Goal: Contribute content: Add original content to the website for others to see

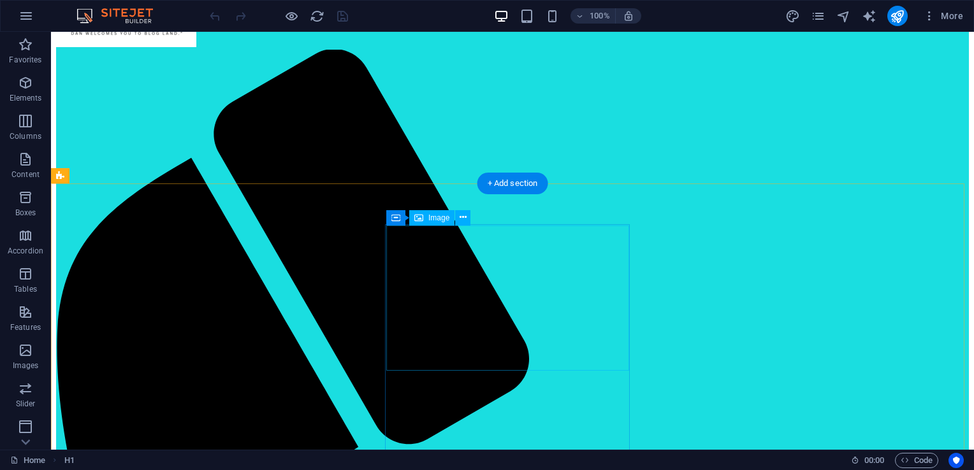
scroll to position [191, 0]
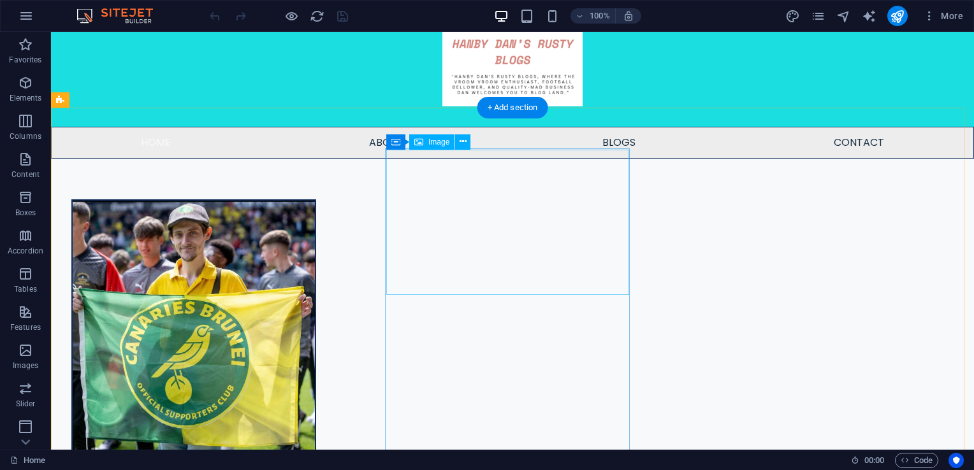
select select "%"
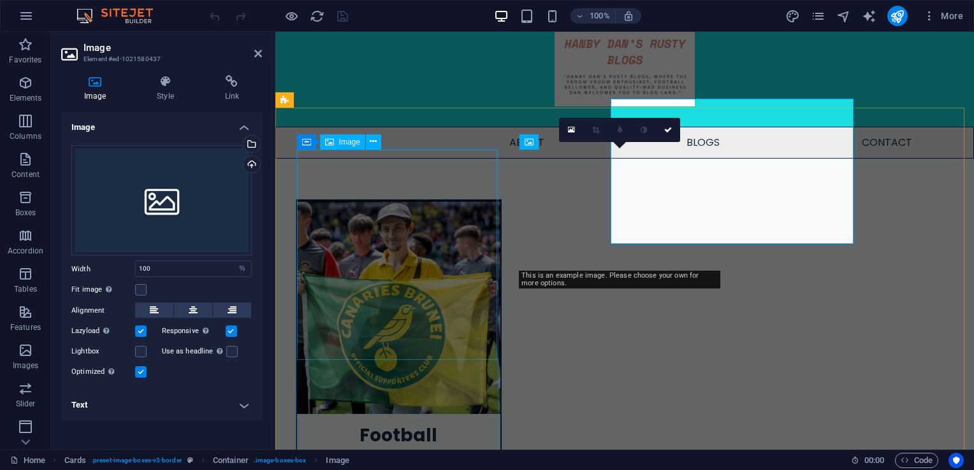
scroll to position [242, 0]
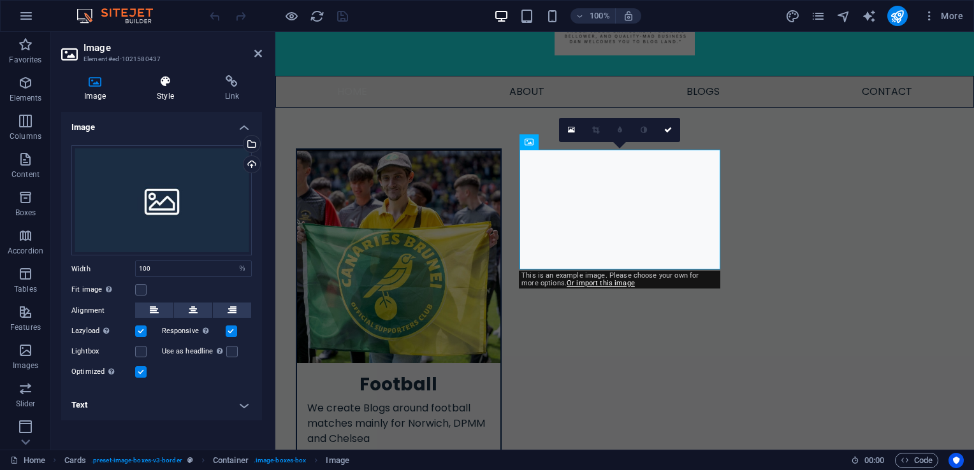
click at [168, 96] on h4 "Style" at bounding box center [168, 88] width 68 height 27
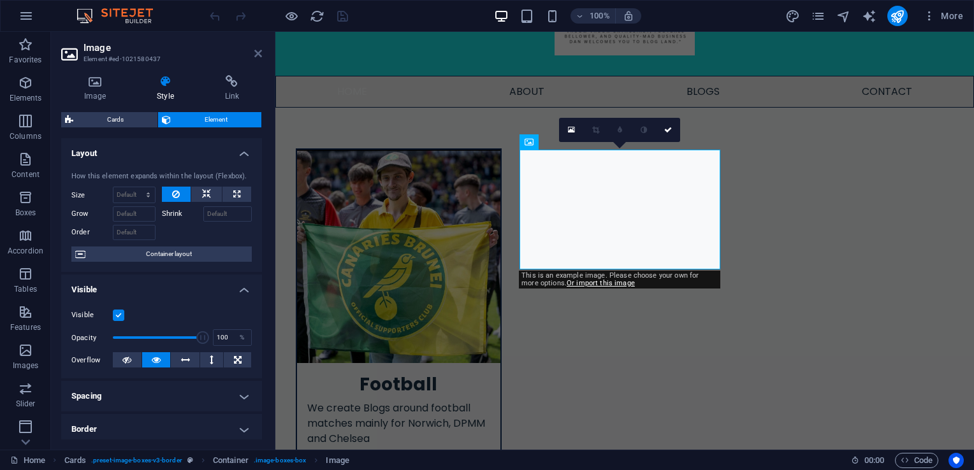
click at [255, 55] on icon at bounding box center [258, 53] width 8 height 10
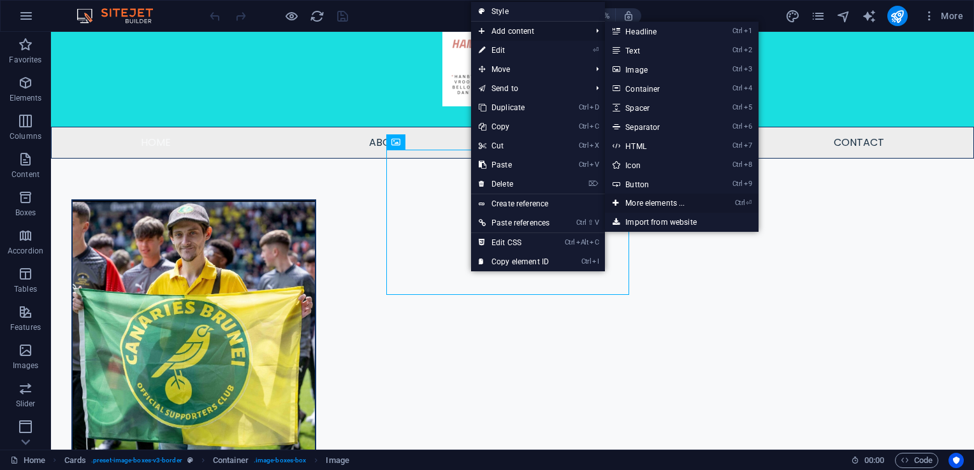
click at [667, 205] on link "Ctrl ⏎ More elements ..." at bounding box center [657, 203] width 105 height 19
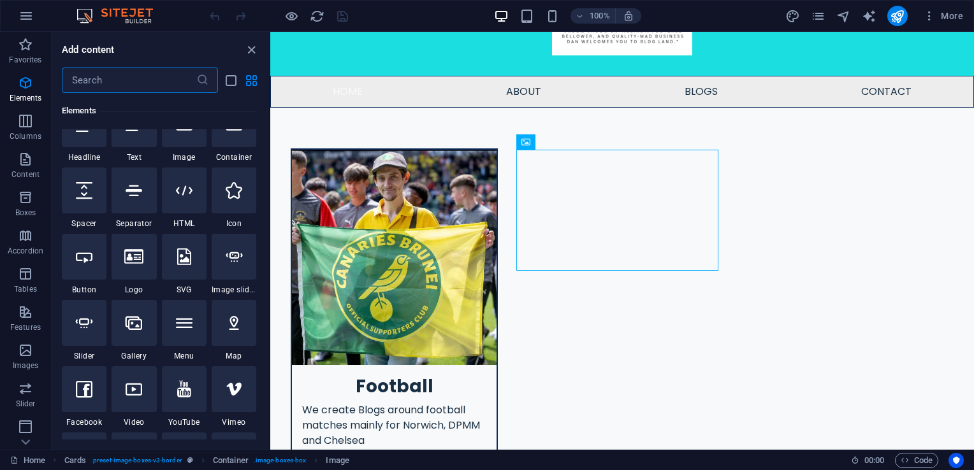
scroll to position [263, 0]
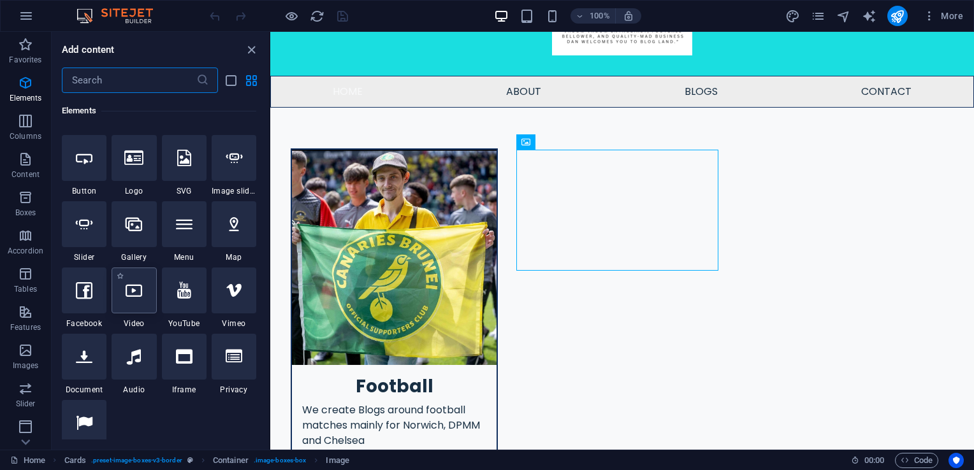
click at [134, 299] on div at bounding box center [134, 291] width 45 height 46
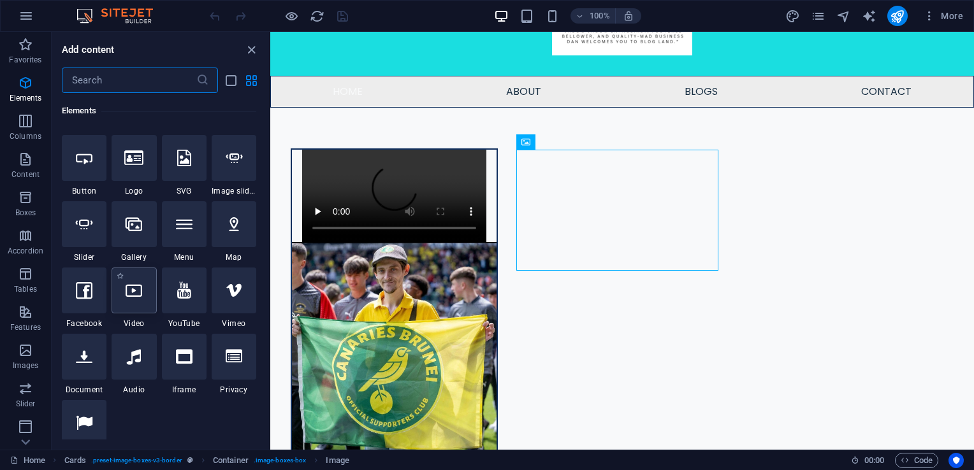
select select "%"
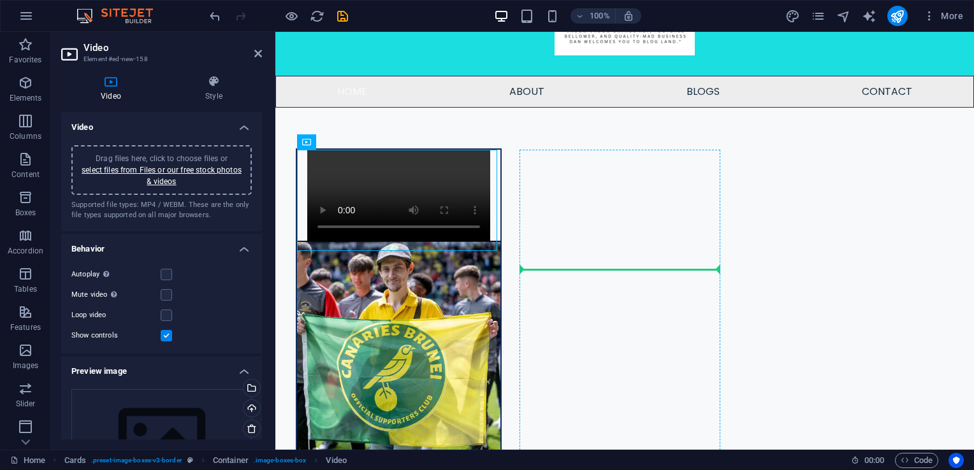
drag, startPoint x: 385, startPoint y: 187, endPoint x: 569, endPoint y: 222, distance: 187.3
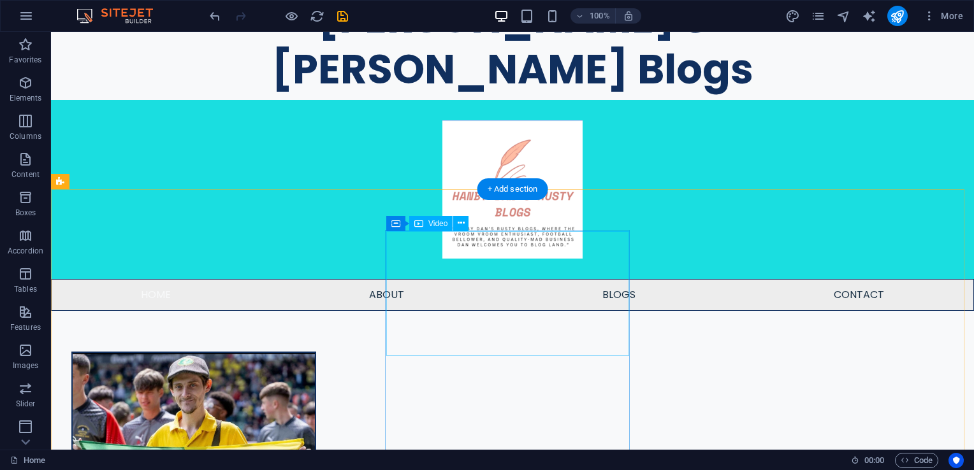
scroll to position [139, 0]
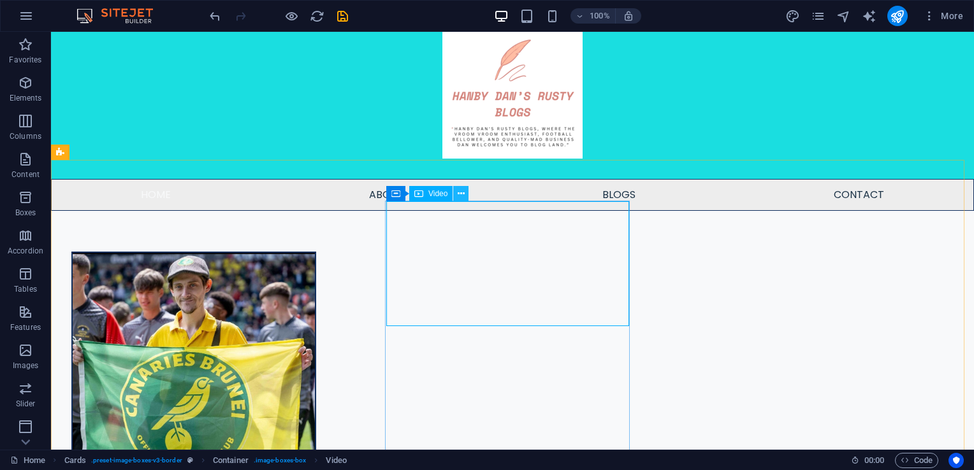
click at [456, 195] on button at bounding box center [460, 193] width 15 height 15
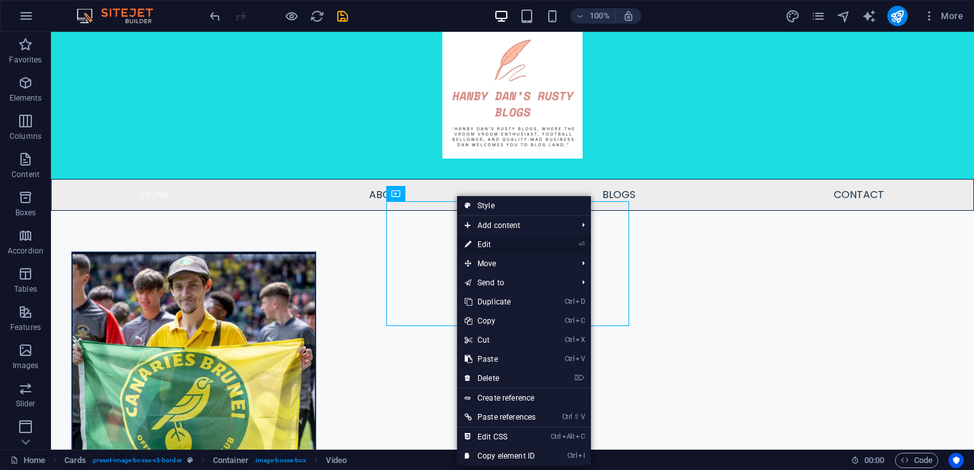
click at [489, 238] on link "⏎ Edit" at bounding box center [500, 244] width 86 height 19
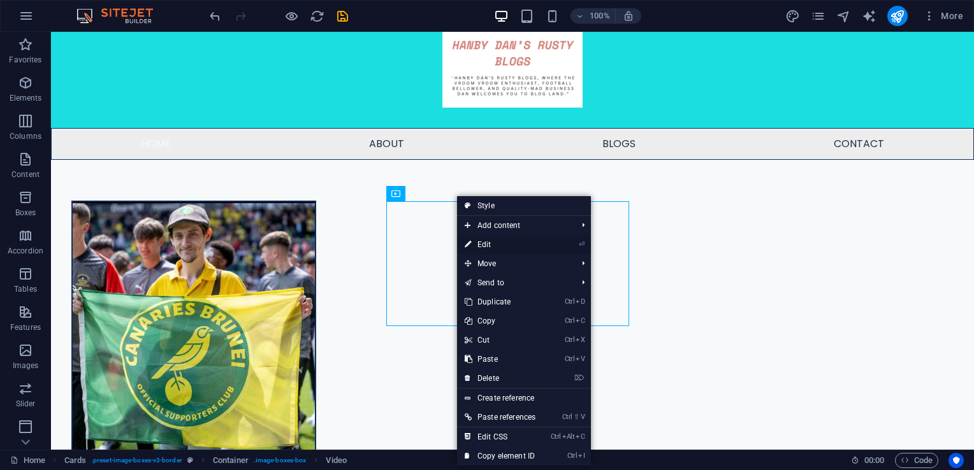
select select "%"
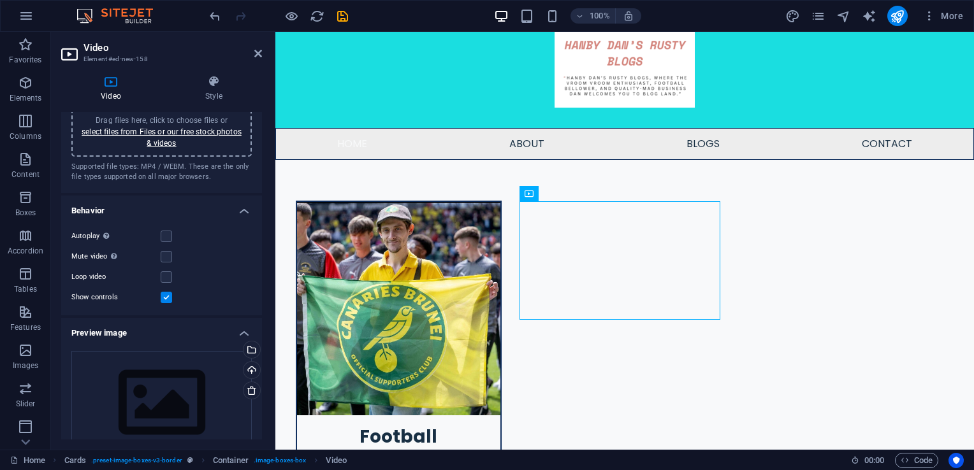
scroll to position [127, 0]
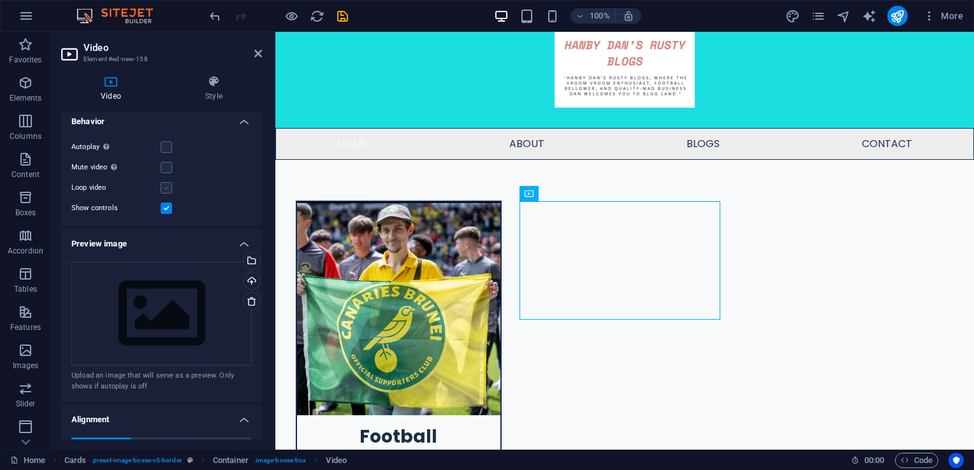
click at [164, 187] on label at bounding box center [166, 187] width 11 height 11
click at [0, 0] on input "Loop video" at bounding box center [0, 0] width 0 height 0
click at [166, 148] on label at bounding box center [166, 146] width 11 height 11
click at [0, 0] on input "Autoplay Autoplay is only available if muted is checked" at bounding box center [0, 0] width 0 height 0
drag, startPoint x: 255, startPoint y: 55, endPoint x: 206, endPoint y: 52, distance: 49.2
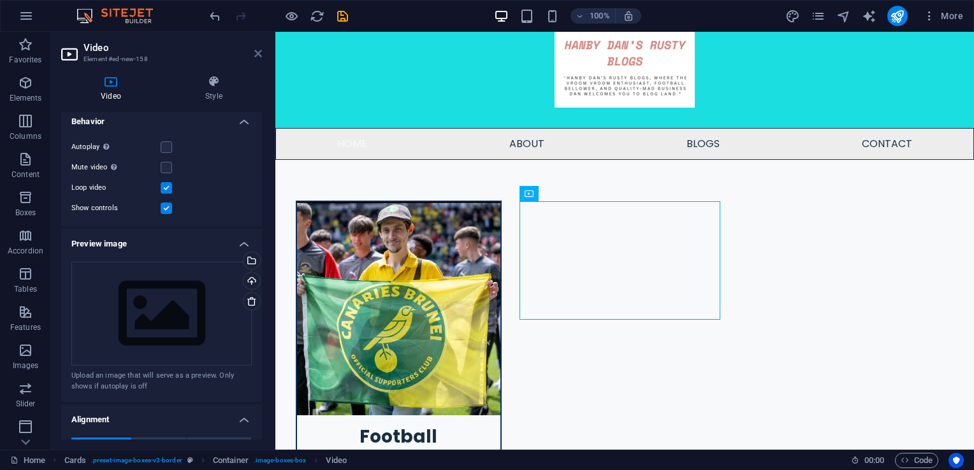
click at [255, 55] on icon at bounding box center [258, 53] width 8 height 10
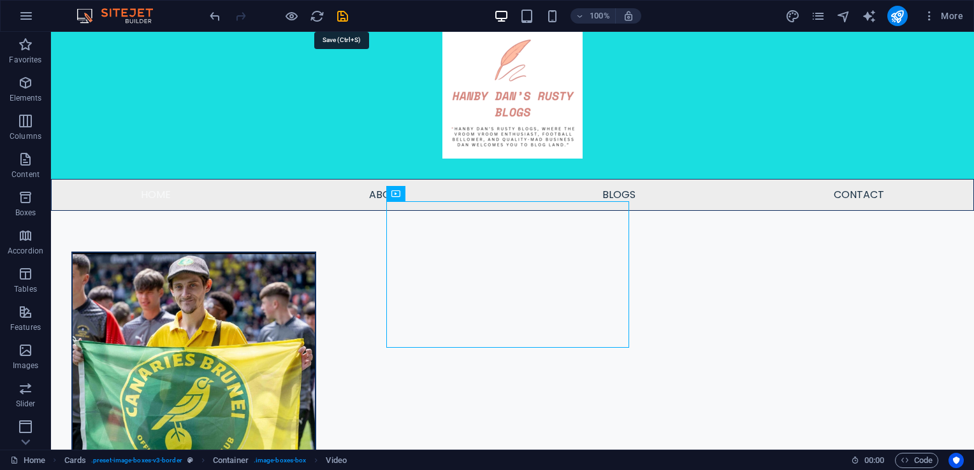
click at [340, 18] on icon "save" at bounding box center [342, 16] width 15 height 15
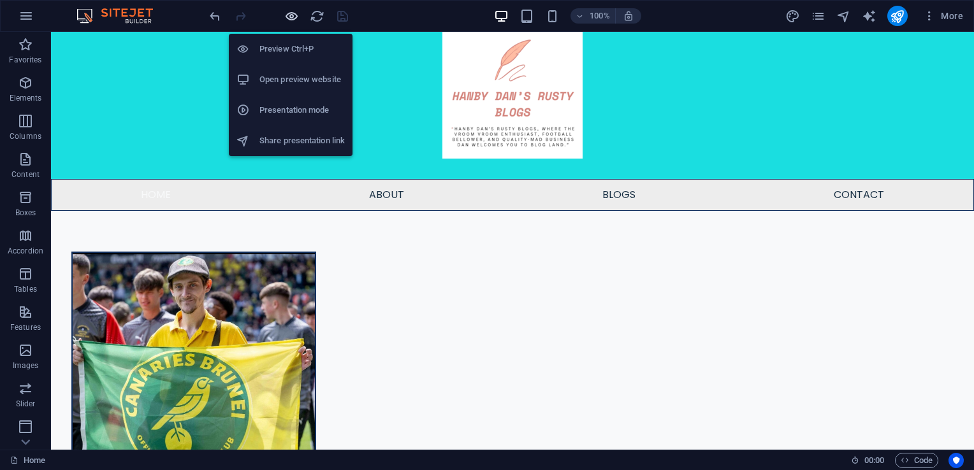
click at [292, 16] on icon "button" at bounding box center [291, 16] width 15 height 15
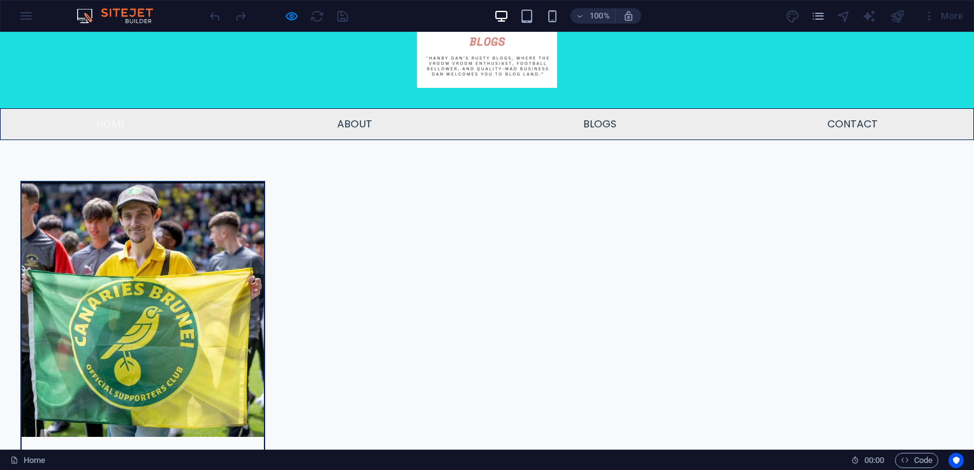
scroll to position [213, 0]
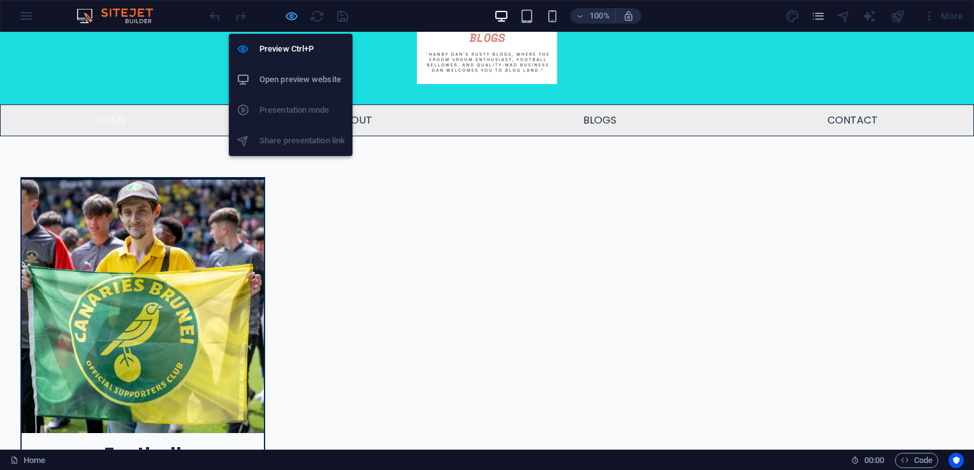
click at [285, 12] on icon "button" at bounding box center [291, 16] width 15 height 15
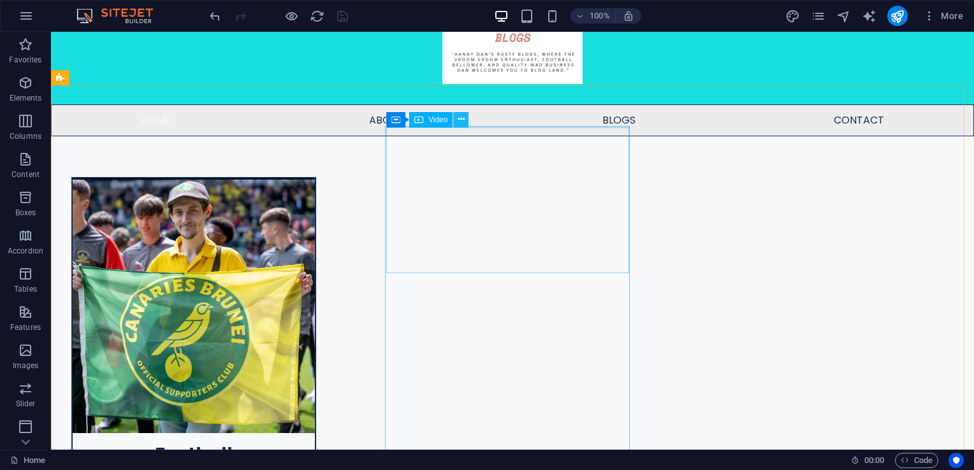
click at [461, 119] on icon at bounding box center [460, 119] width 7 height 13
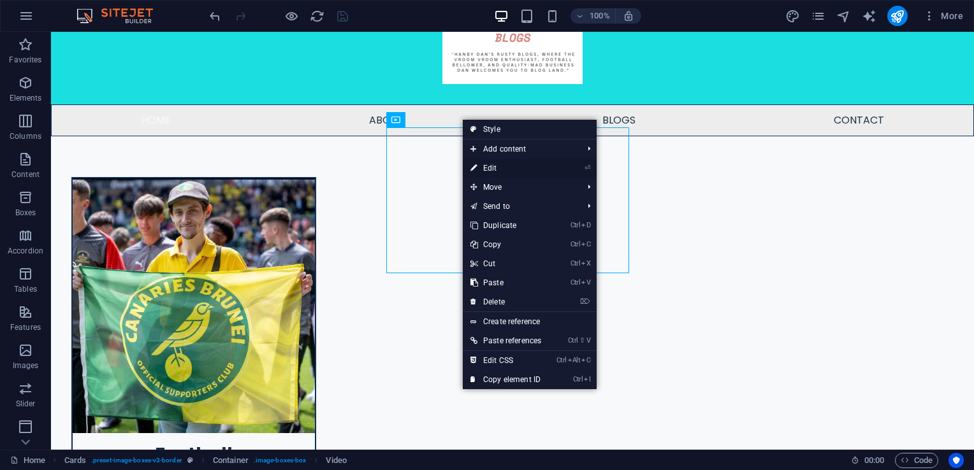
click at [491, 169] on link "⏎ Edit" at bounding box center [506, 168] width 86 height 19
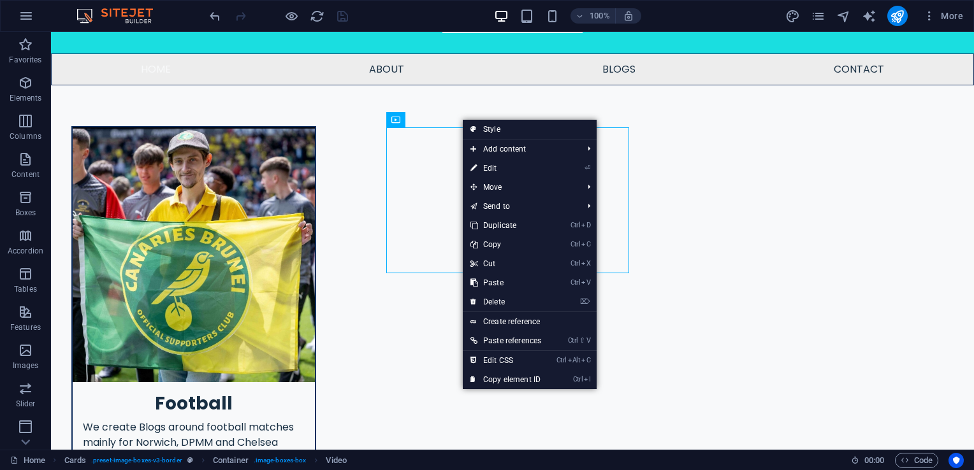
select select "%"
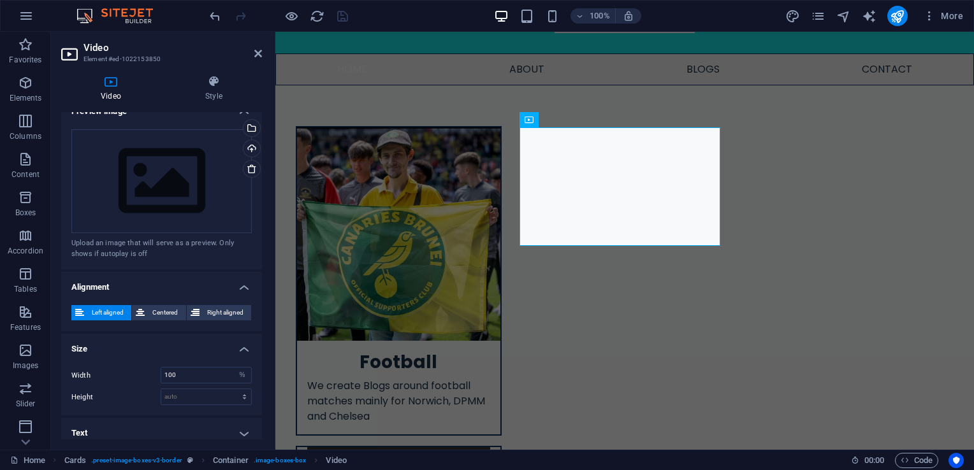
scroll to position [266, 0]
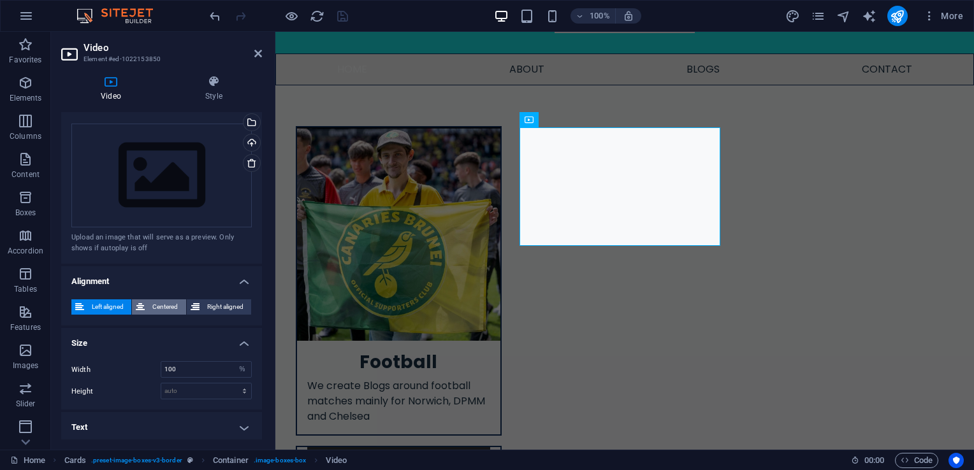
click at [168, 305] on span "Centered" at bounding box center [164, 306] width 33 height 15
click at [208, 372] on input "100" at bounding box center [206, 369] width 90 height 15
type input "1"
type input "200"
click at [156, 340] on h4 "Size" at bounding box center [161, 339] width 201 height 23
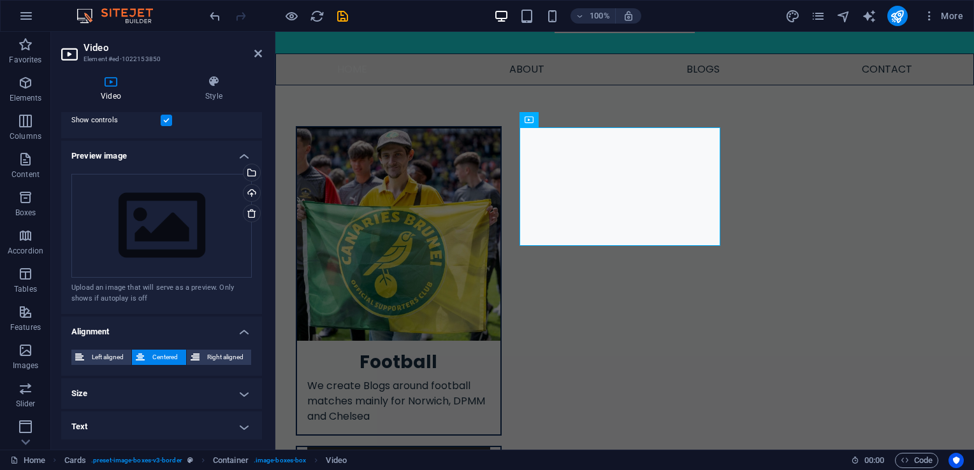
click at [162, 333] on h4 "Alignment" at bounding box center [161, 328] width 201 height 23
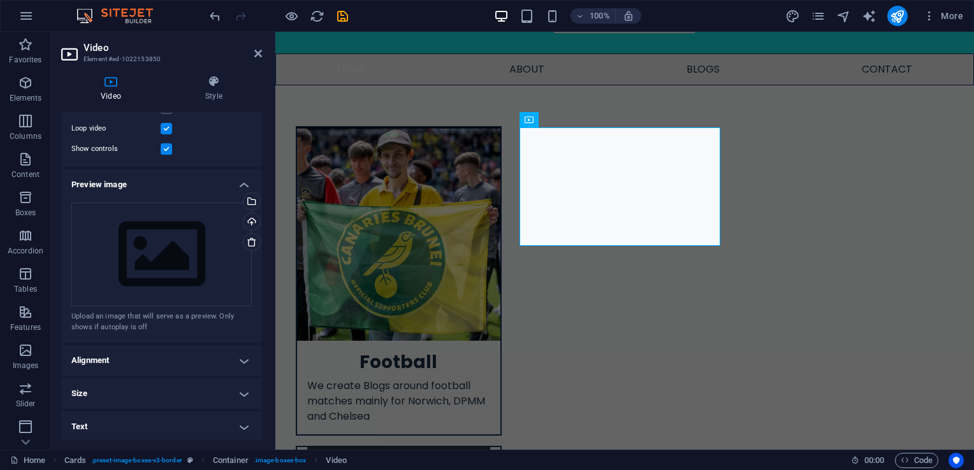
click at [214, 361] on h4 "Alignment" at bounding box center [161, 360] width 201 height 31
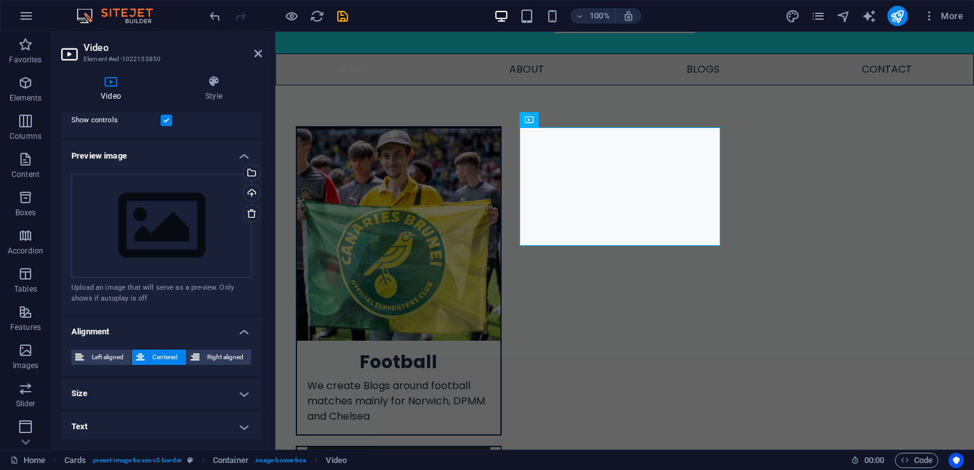
click at [222, 384] on h4 "Size" at bounding box center [161, 393] width 201 height 31
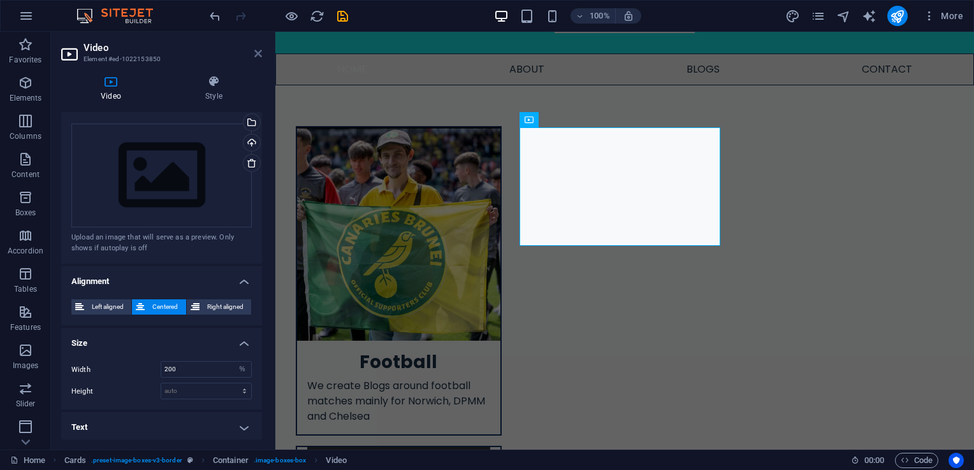
click at [255, 52] on icon at bounding box center [258, 53] width 8 height 10
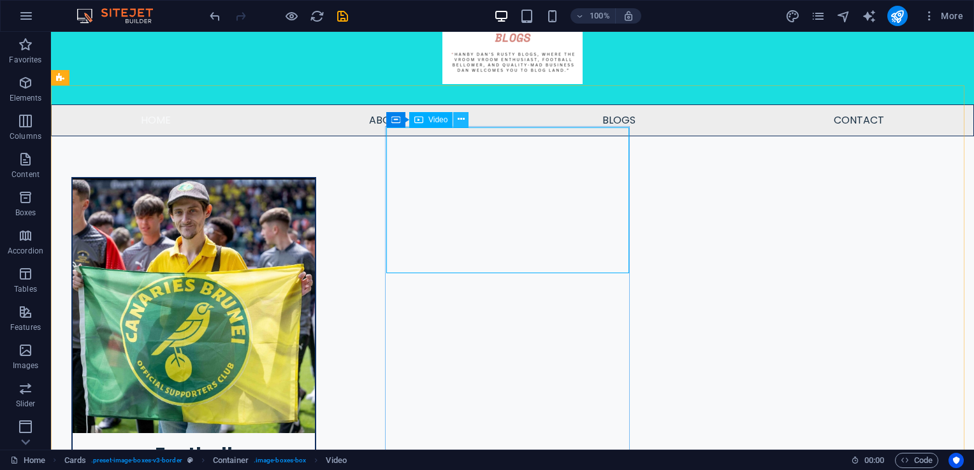
click at [463, 122] on icon at bounding box center [460, 119] width 7 height 13
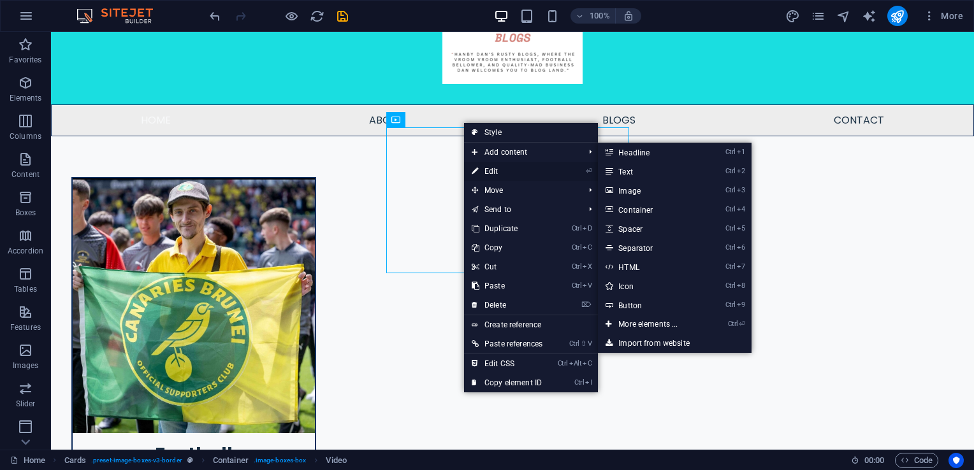
click at [482, 164] on link "⏎ Edit" at bounding box center [507, 171] width 86 height 19
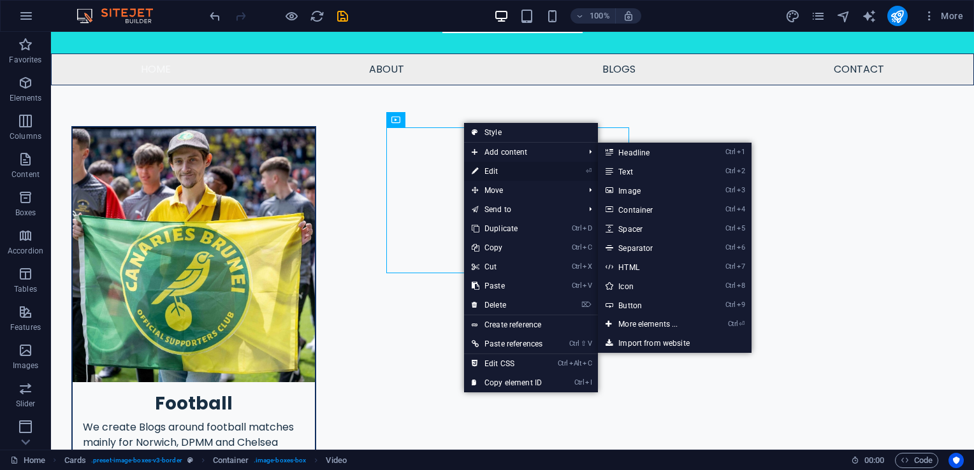
select select "%"
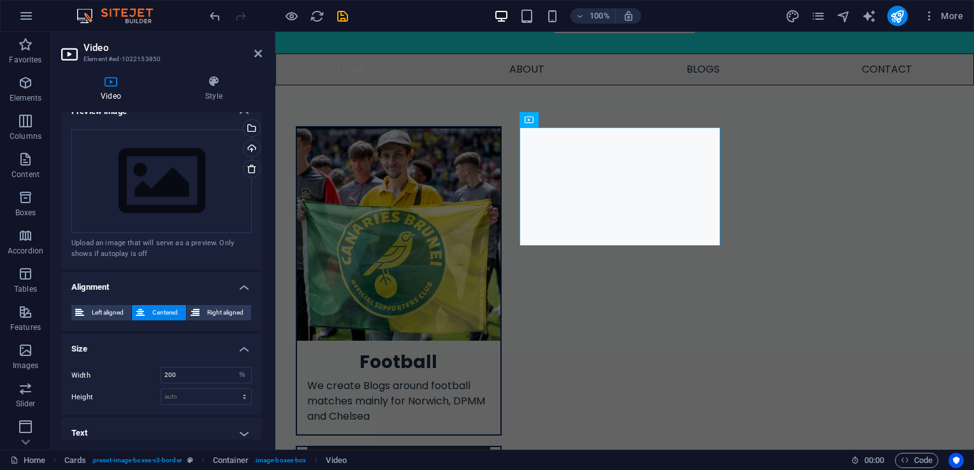
scroll to position [266, 0]
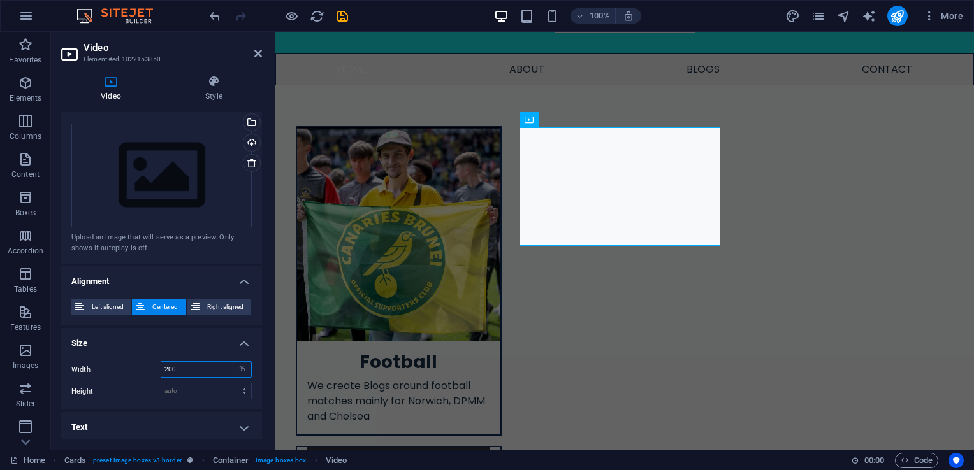
click at [198, 368] on input "200" at bounding box center [206, 369] width 90 height 15
type input "220"
drag, startPoint x: 255, startPoint y: 44, endPoint x: 255, endPoint y: 54, distance: 10.2
click at [255, 45] on h2 "Video" at bounding box center [172, 47] width 178 height 11
click at [256, 55] on icon at bounding box center [258, 53] width 8 height 10
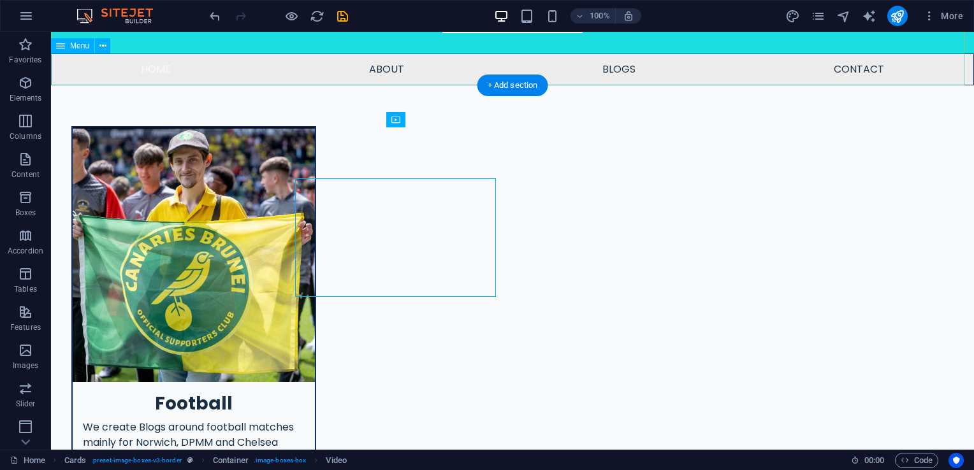
scroll to position [213, 0]
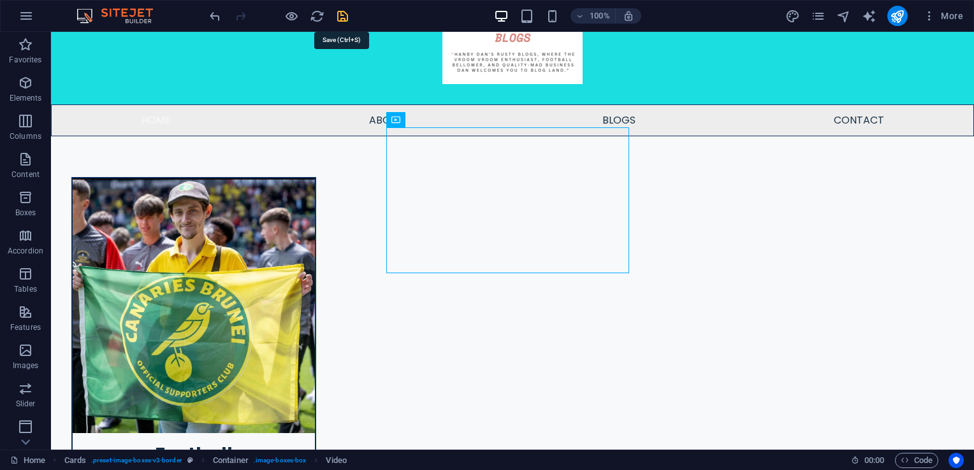
click at [336, 20] on icon "save" at bounding box center [342, 16] width 15 height 15
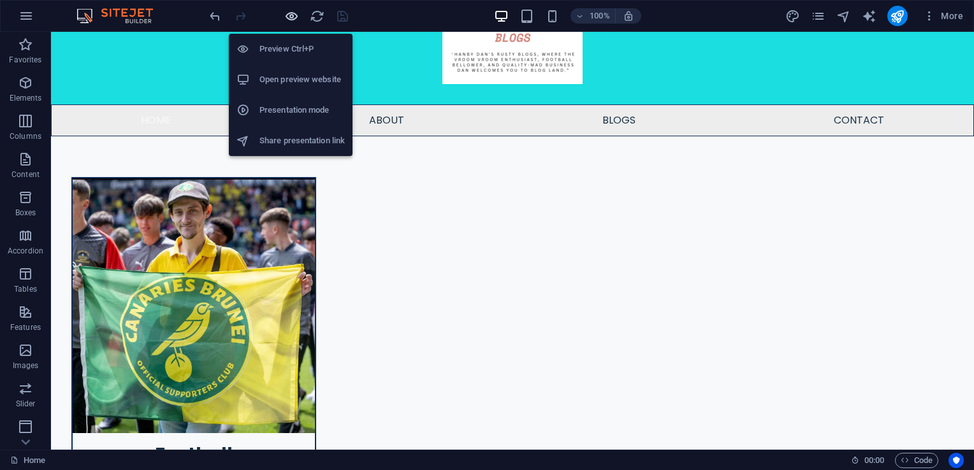
click at [288, 22] on icon "button" at bounding box center [291, 16] width 15 height 15
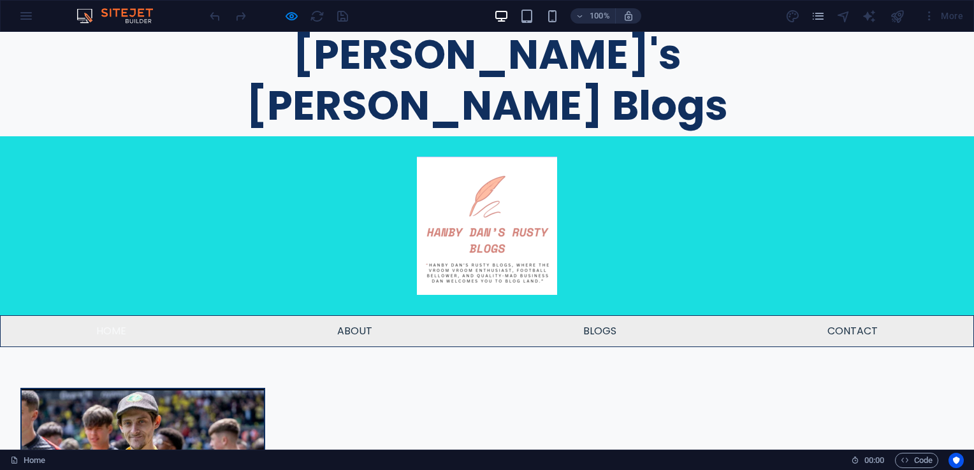
scroll to position [0, 0]
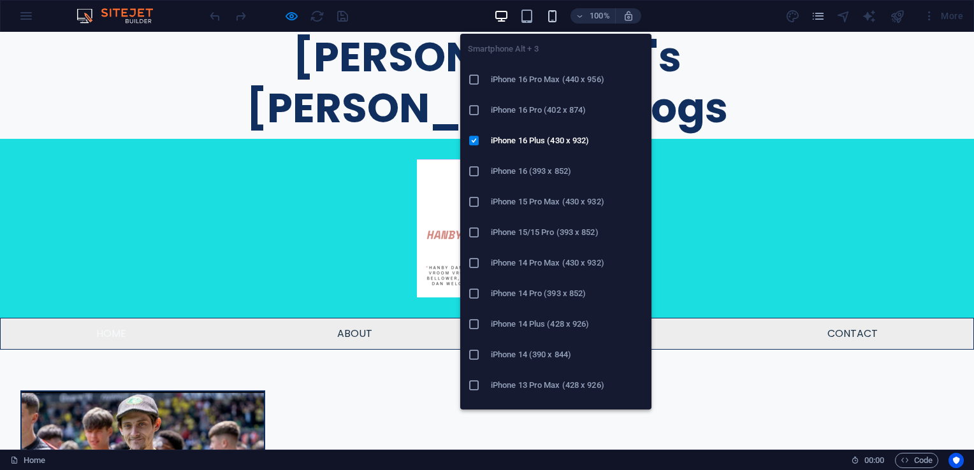
click at [550, 17] on icon "button" at bounding box center [552, 16] width 15 height 15
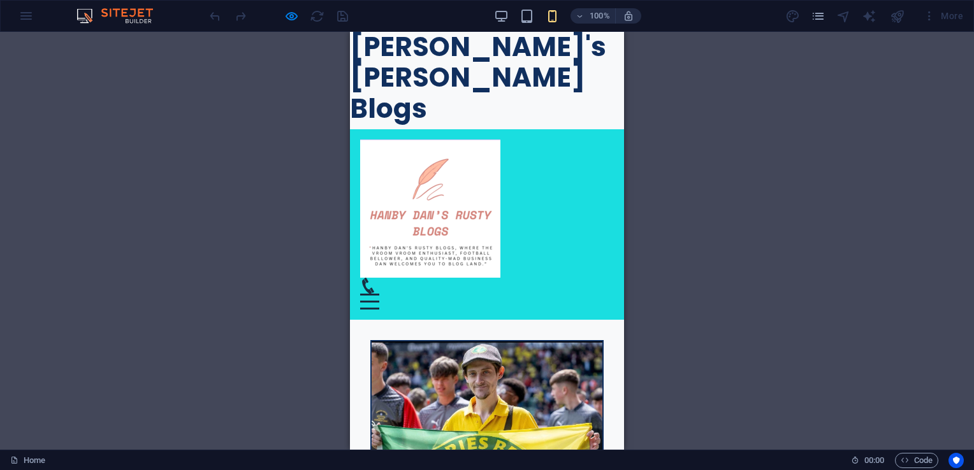
click at [376, 278] on icon at bounding box center [368, 286] width 16 height 16
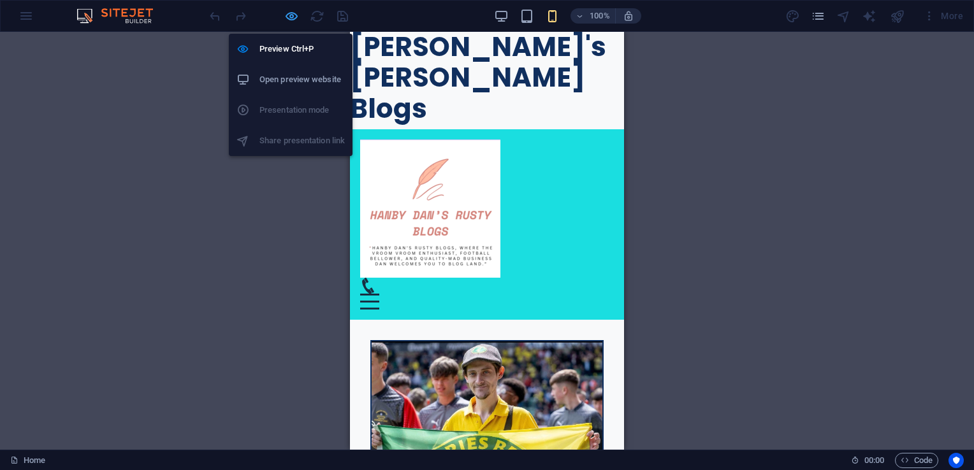
click at [292, 22] on icon "button" at bounding box center [291, 16] width 15 height 15
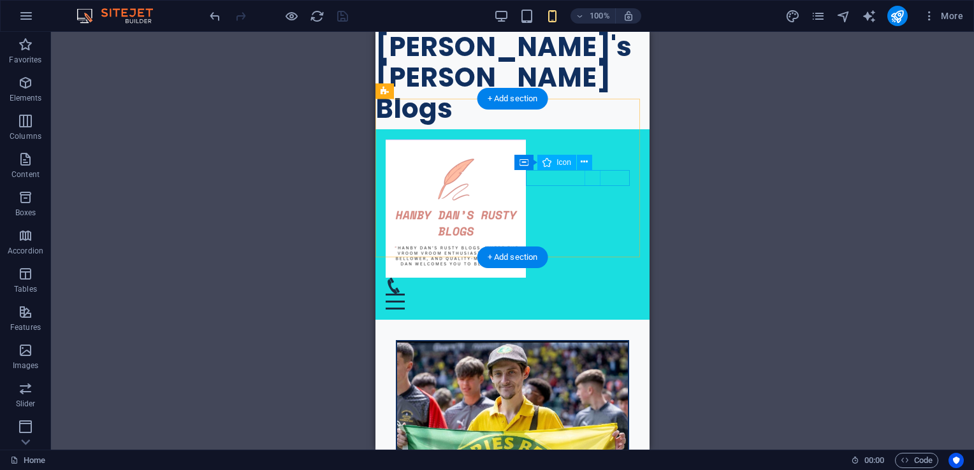
click at [589, 278] on figure at bounding box center [506, 286] width 243 height 16
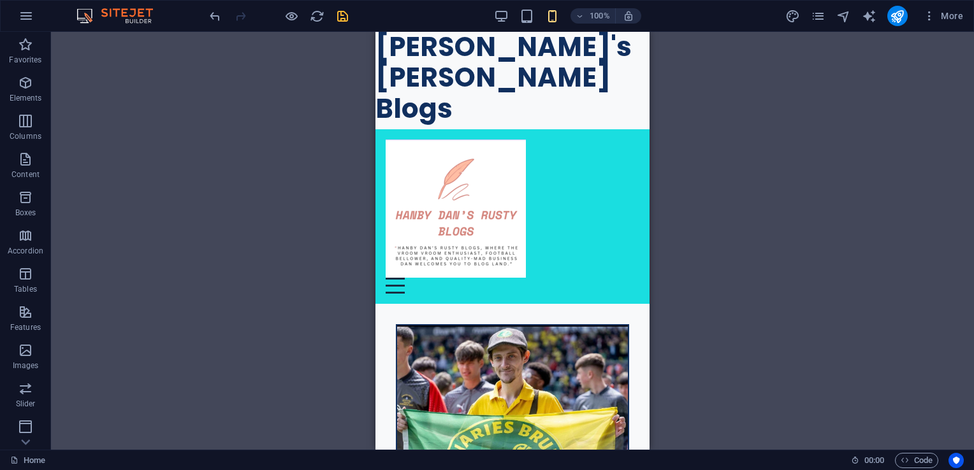
click at [689, 180] on div "H1 Logo Menu Bar Menu Cards Container Image Container H3 Container Image Contai…" at bounding box center [512, 241] width 923 height 418
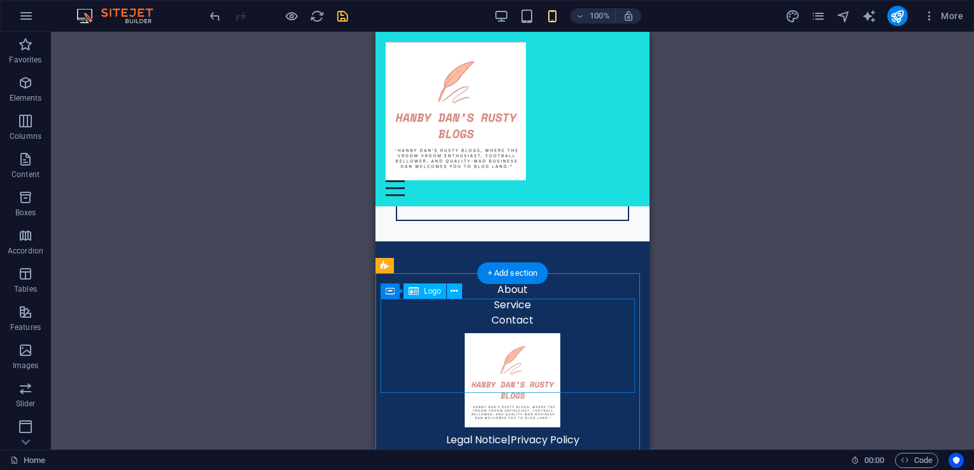
scroll to position [1019, 0]
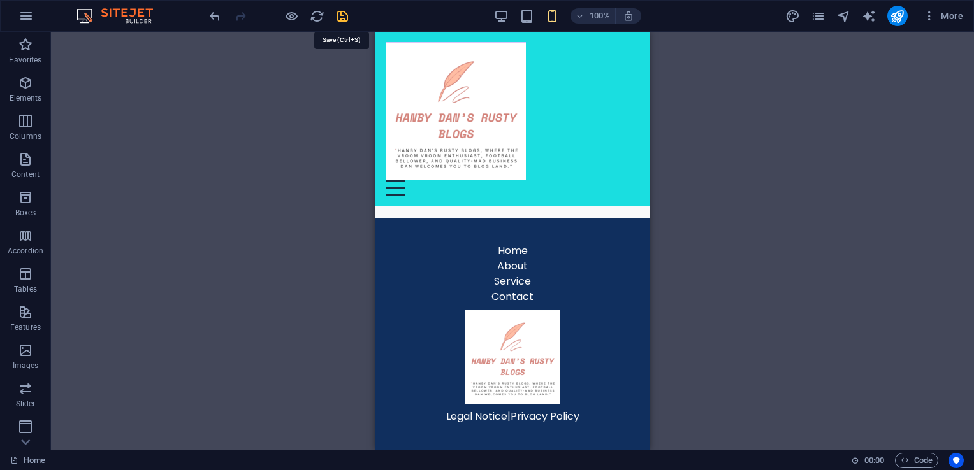
click at [343, 16] on icon "save" at bounding box center [342, 16] width 15 height 15
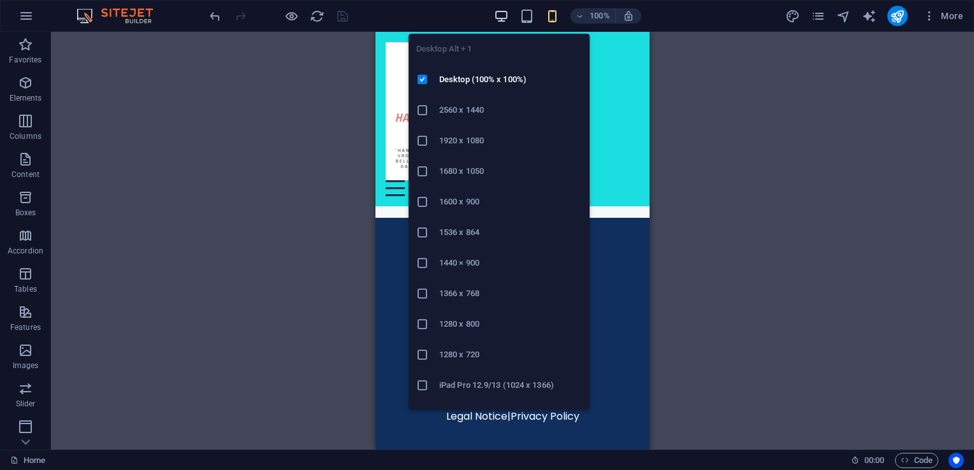
click at [503, 11] on icon "button" at bounding box center [501, 16] width 15 height 15
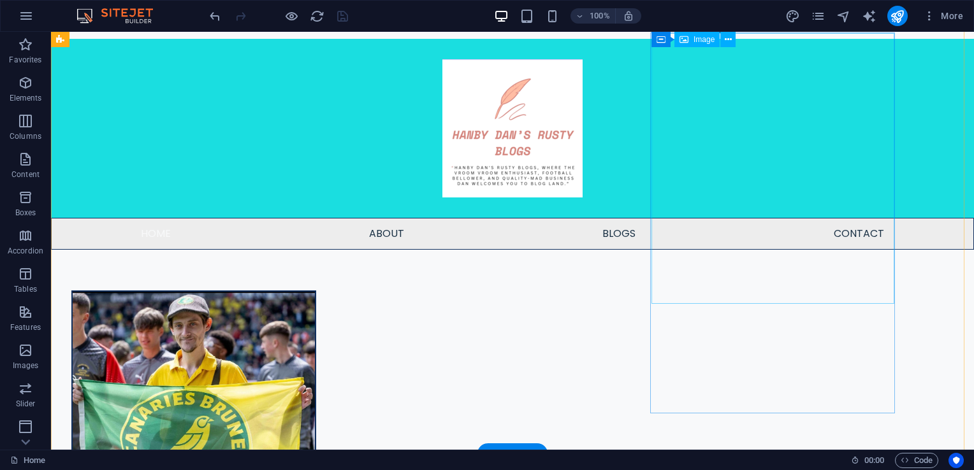
scroll to position [0, 0]
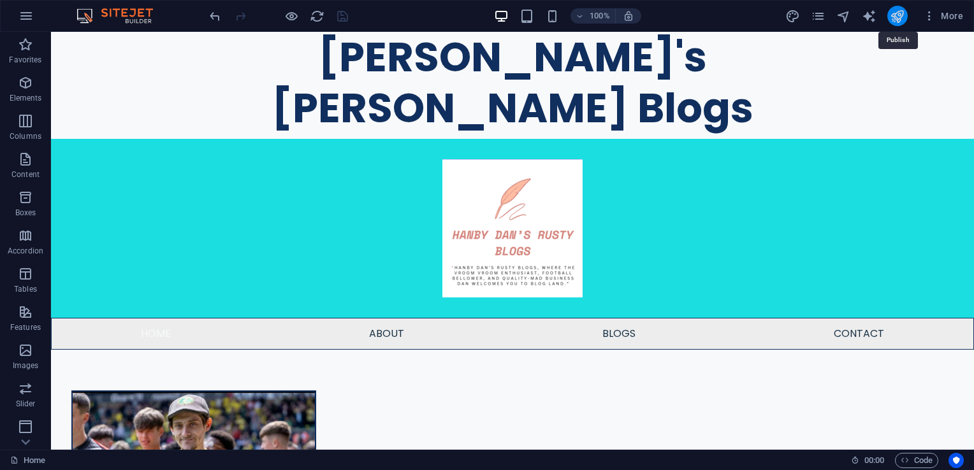
click at [894, 14] on icon "publish" at bounding box center [896, 16] width 15 height 15
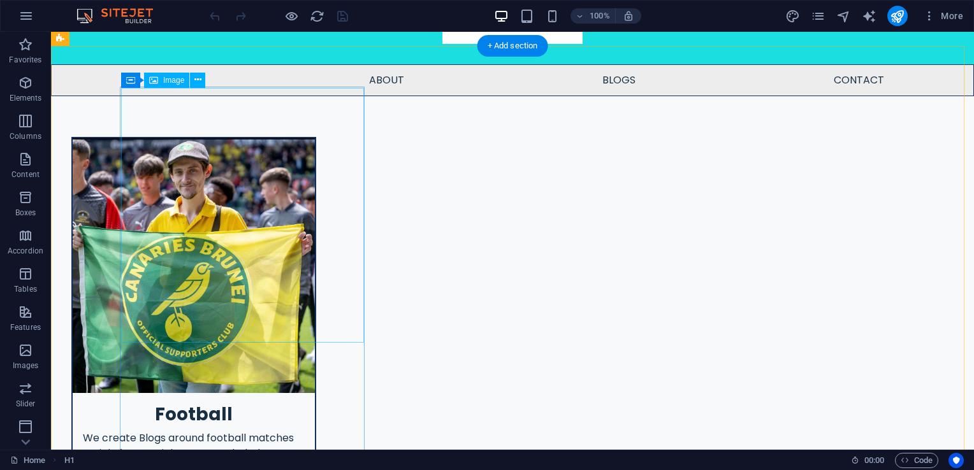
scroll to position [255, 0]
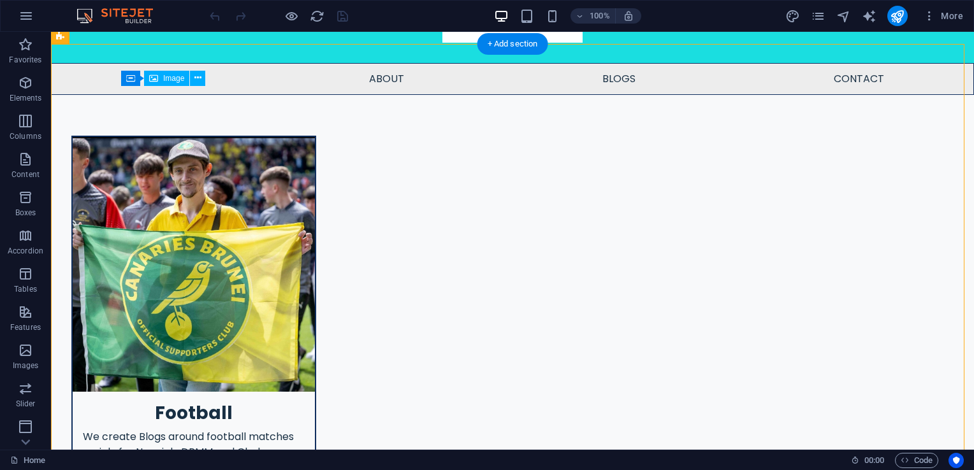
click at [222, 164] on figure at bounding box center [194, 264] width 242 height 255
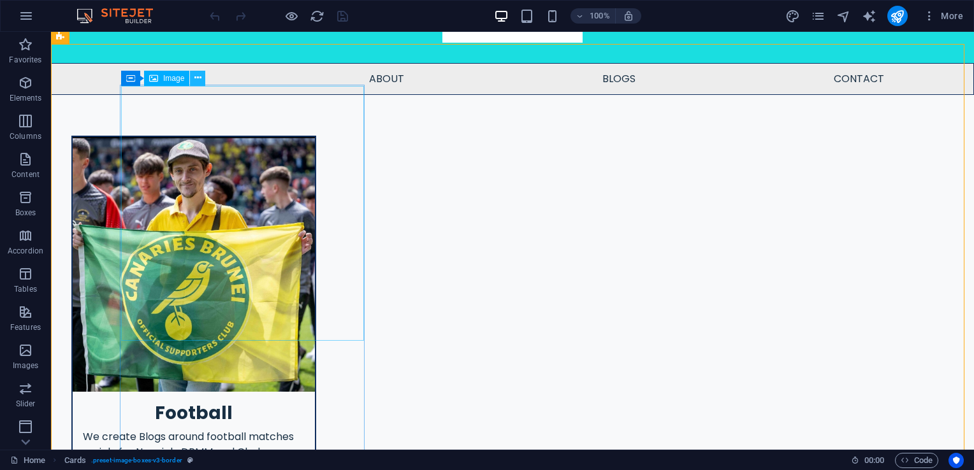
click at [194, 80] on icon at bounding box center [197, 77] width 7 height 13
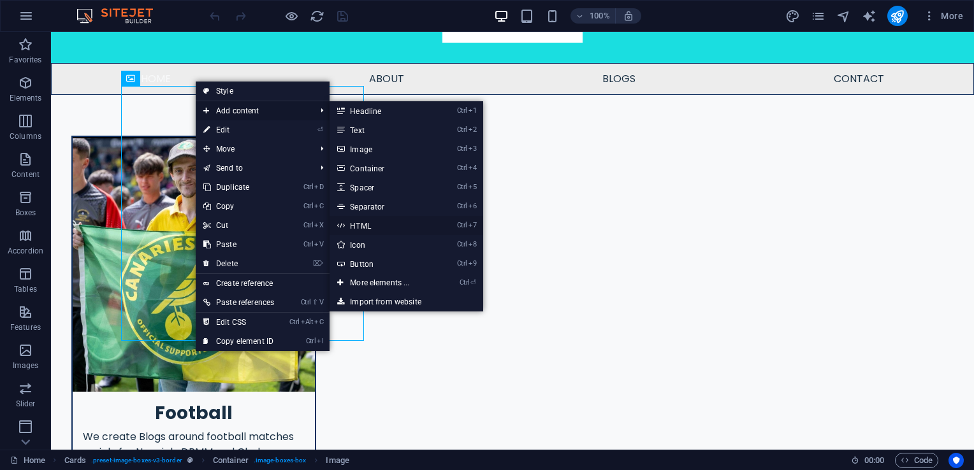
click at [367, 226] on link "Ctrl 7 HTML" at bounding box center [381, 225] width 105 height 19
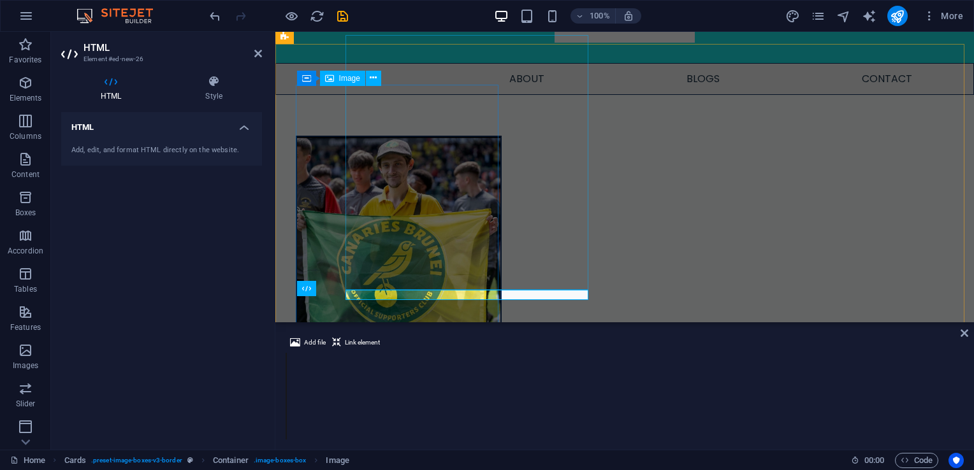
scroll to position [306, 0]
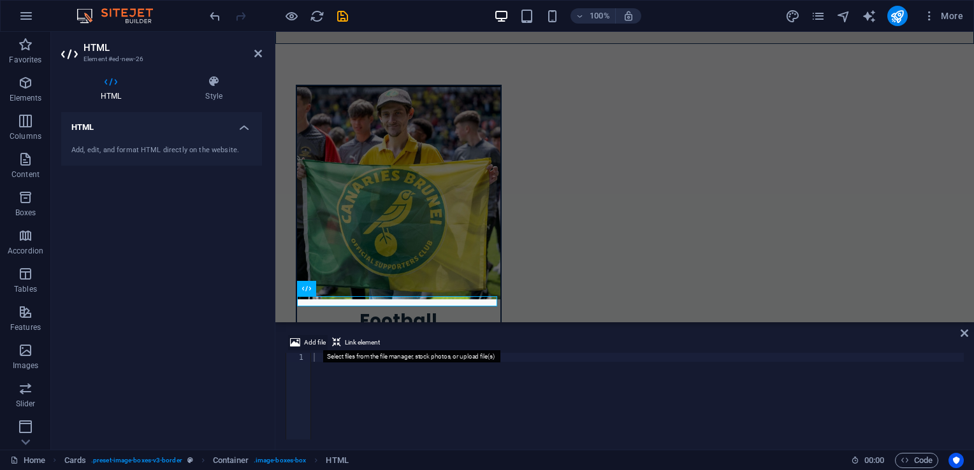
click at [308, 341] on span "Add file" at bounding box center [315, 342] width 22 height 15
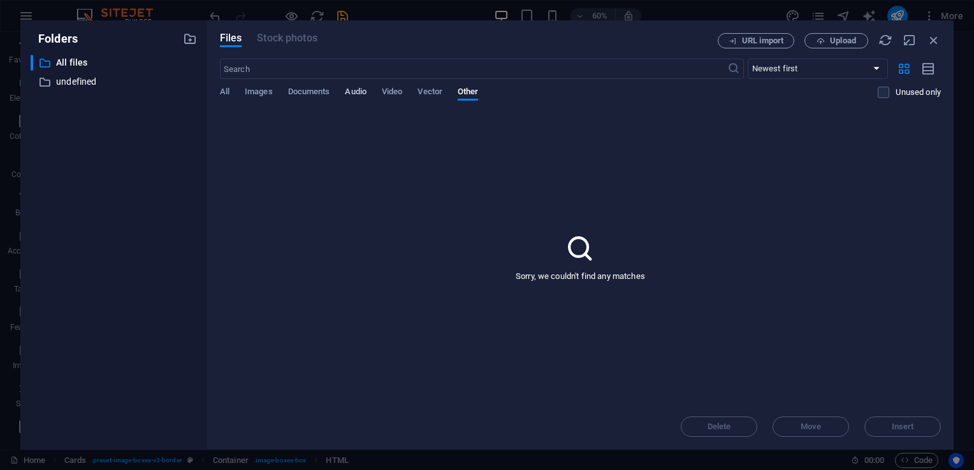
click at [351, 90] on span "Audio" at bounding box center [355, 93] width 21 height 18
click at [826, 40] on span "Upload" at bounding box center [836, 41] width 52 height 8
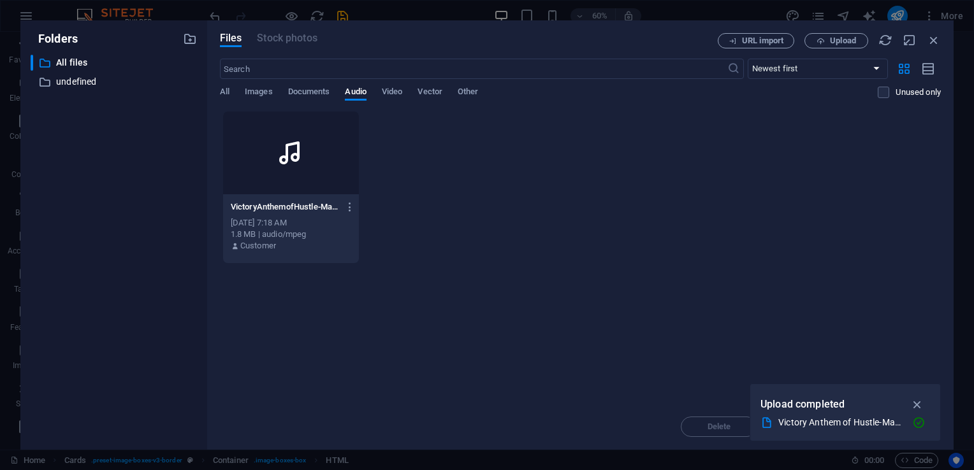
click at [285, 164] on icon at bounding box center [290, 153] width 31 height 31
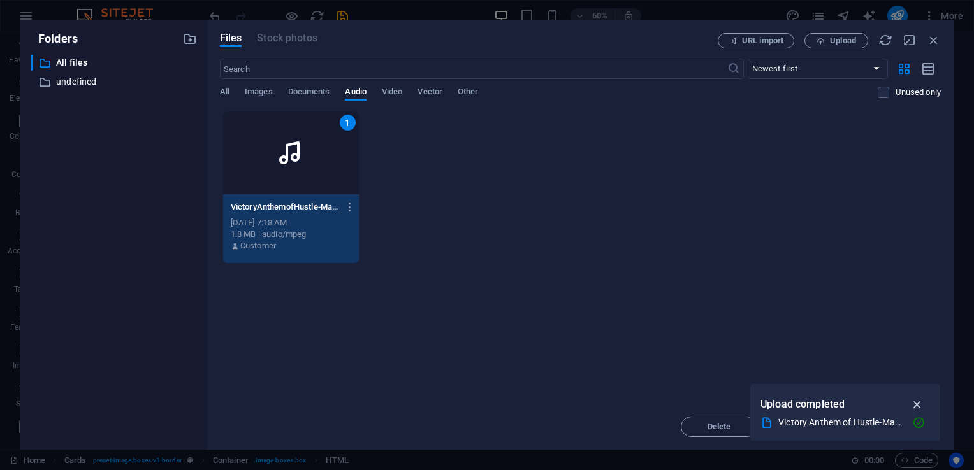
click at [917, 405] on icon "button" at bounding box center [917, 405] width 15 height 14
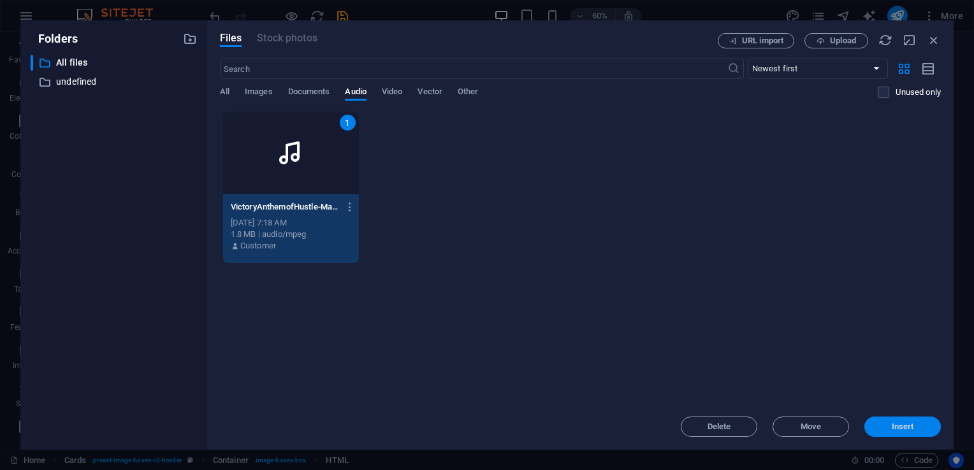
click at [910, 429] on span "Insert" at bounding box center [902, 427] width 22 height 8
type textarea "https://cdn1.site-media.eu/images/0/19756549/VictoryAnthemofHustle-MadewithFlex…"
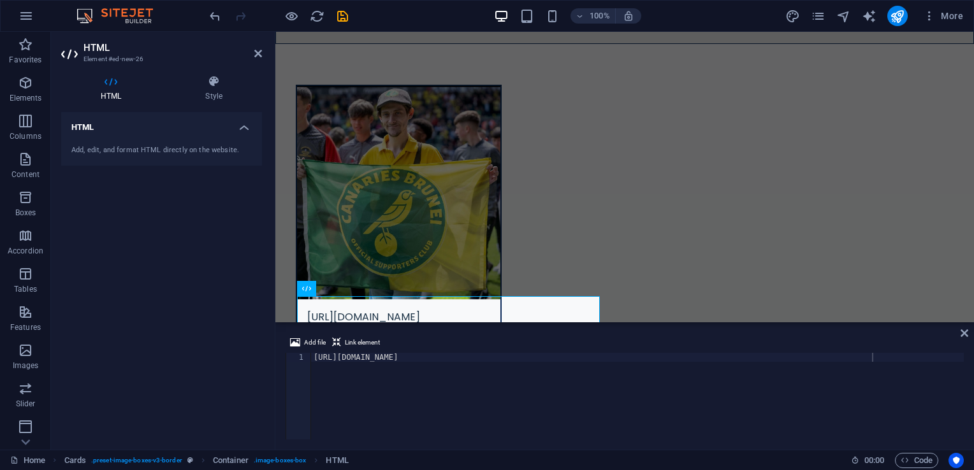
click at [175, 271] on div "HTML Add, edit, and format HTML directly on the website." at bounding box center [161, 275] width 201 height 327
click at [258, 54] on icon at bounding box center [258, 53] width 8 height 10
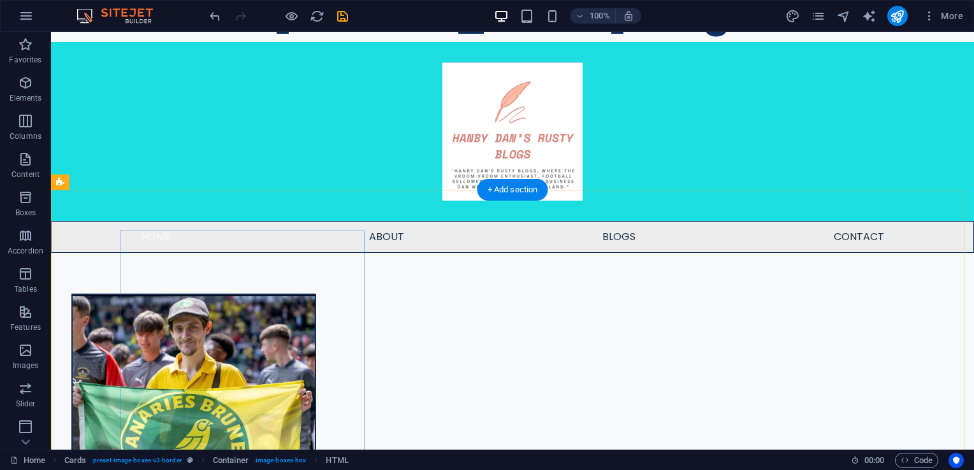
scroll to position [139, 0]
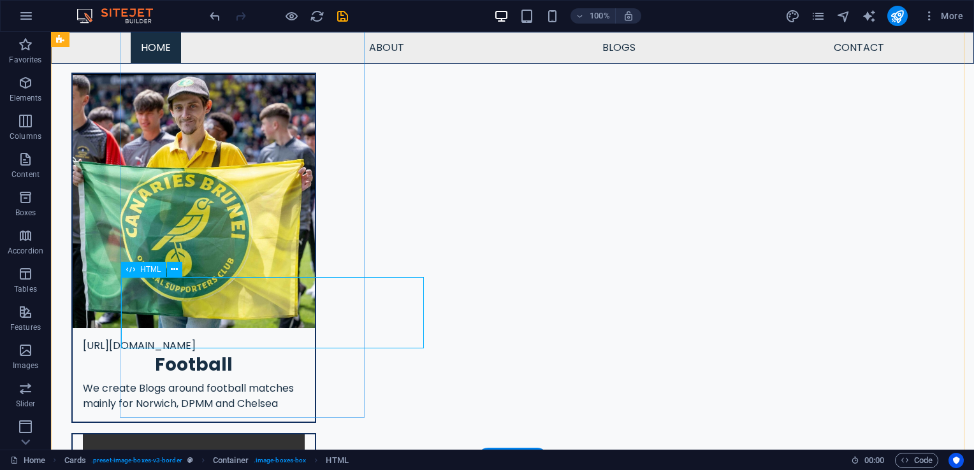
click at [264, 328] on div "https://cdn1.site-media.eu/images/0/19756549/VictoryAnthemofHustle-MadewithFlex…" at bounding box center [194, 340] width 242 height 25
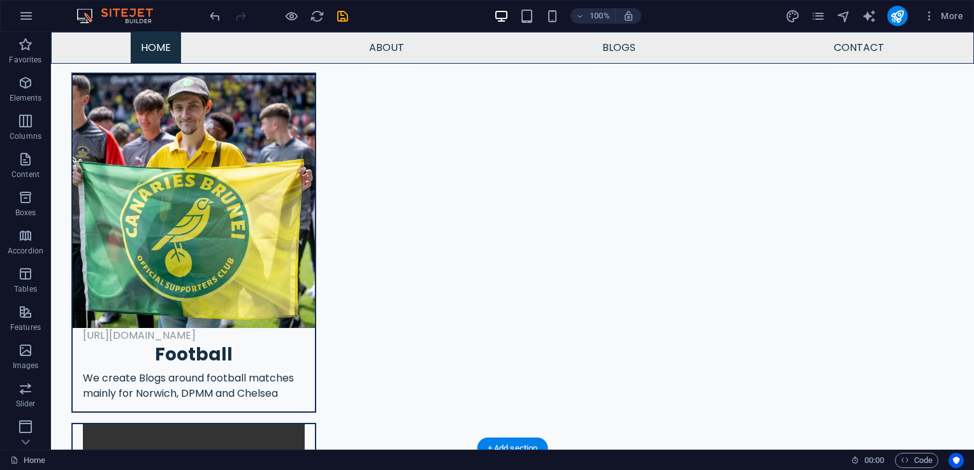
drag, startPoint x: 219, startPoint y: 319, endPoint x: 221, endPoint y: 285, distance: 33.8
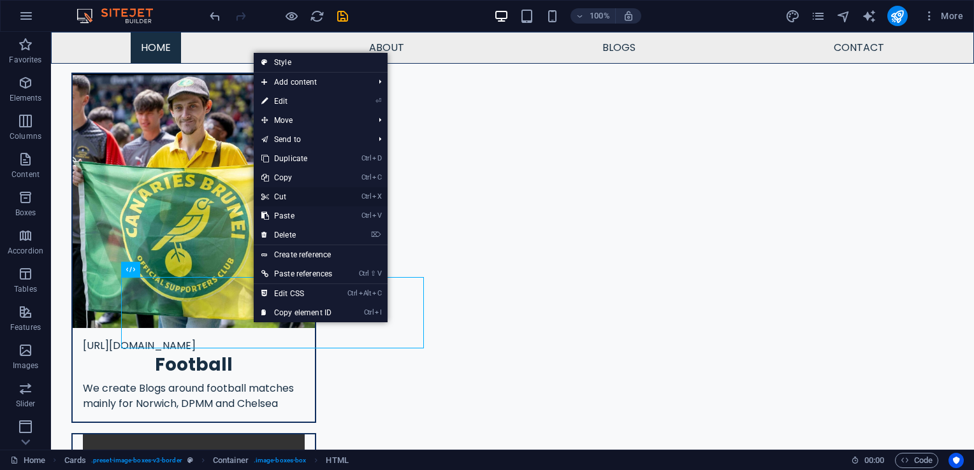
click at [283, 197] on link "Ctrl X Cut" at bounding box center [297, 196] width 86 height 19
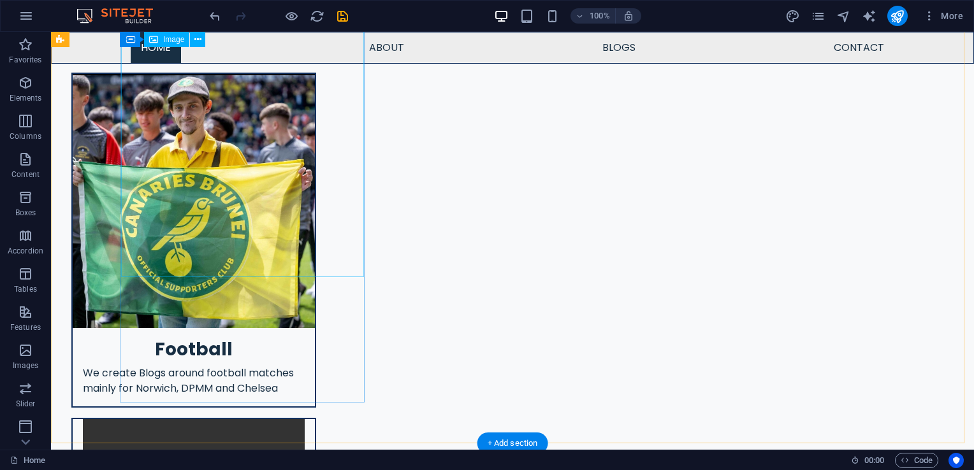
click at [226, 203] on figure at bounding box center [194, 201] width 242 height 255
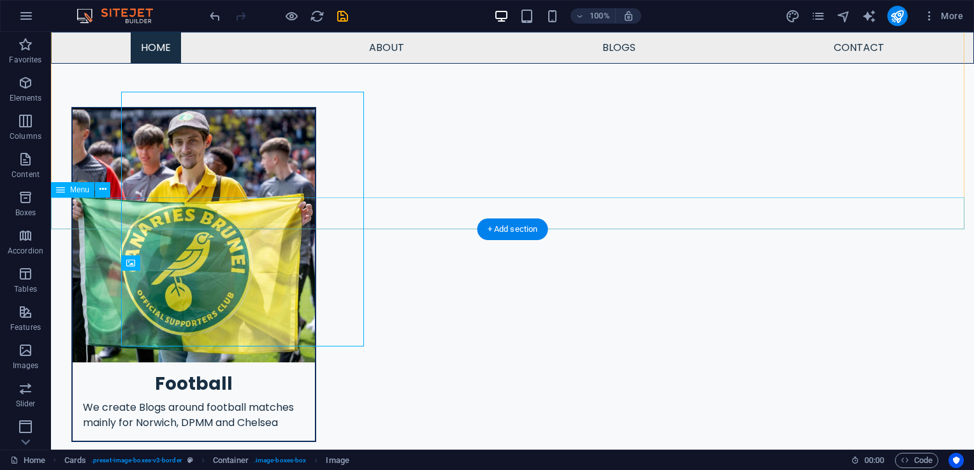
scroll to position [11, 0]
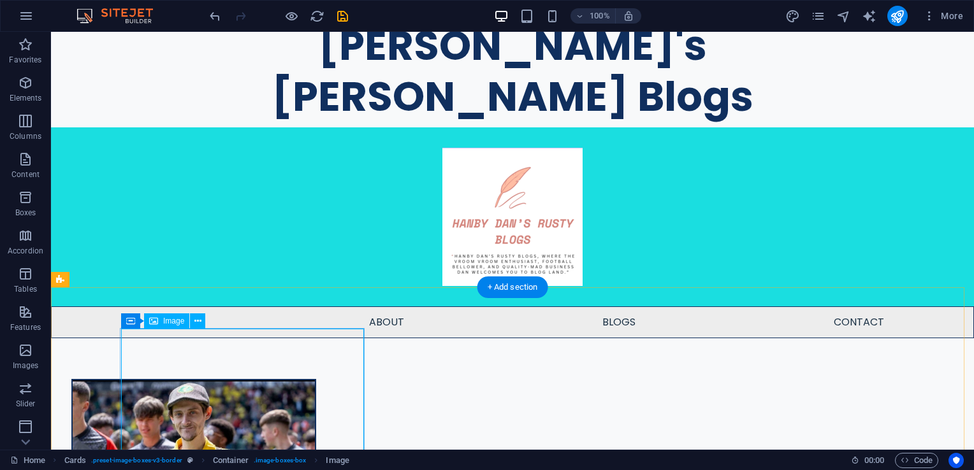
click at [195, 327] on icon at bounding box center [197, 321] width 7 height 13
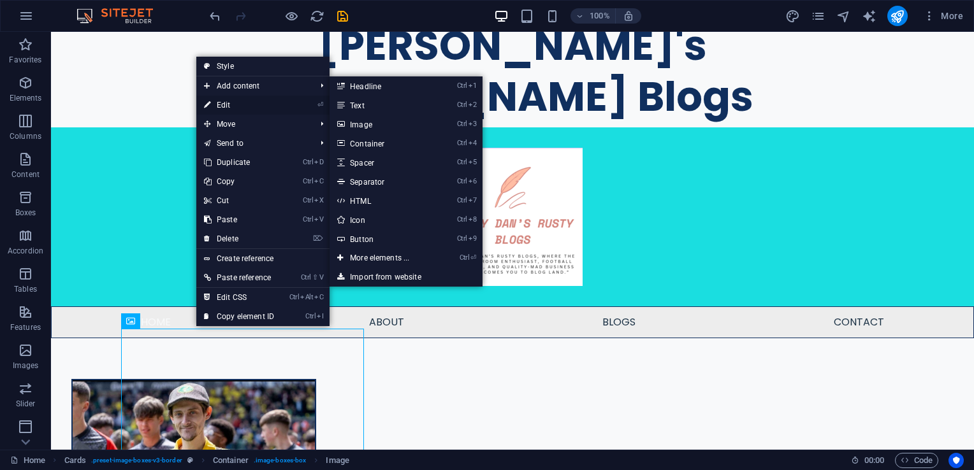
click at [234, 104] on link "⏎ Edit" at bounding box center [238, 105] width 85 height 19
select select "%"
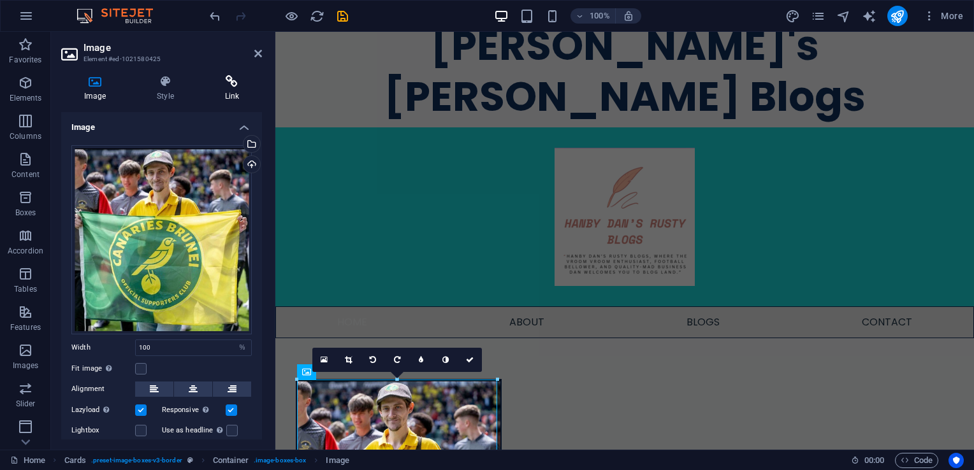
click at [227, 80] on icon at bounding box center [232, 81] width 60 height 13
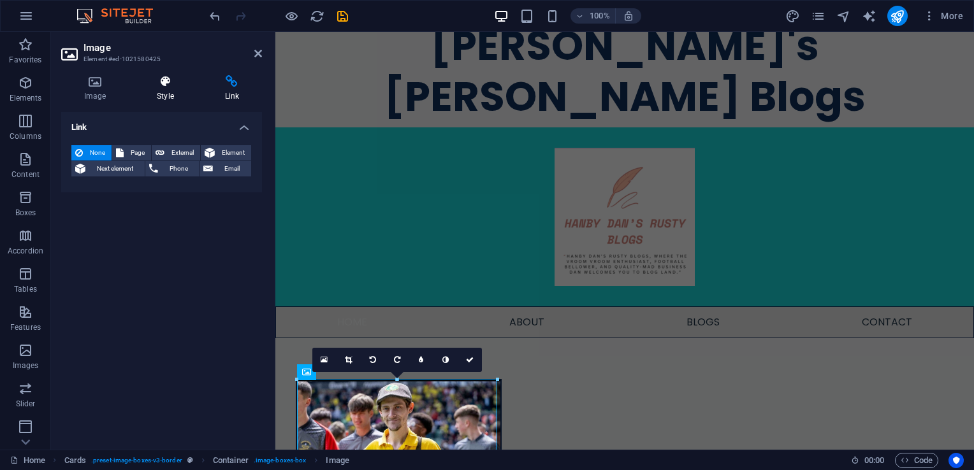
click at [156, 92] on h4 "Style" at bounding box center [168, 88] width 68 height 27
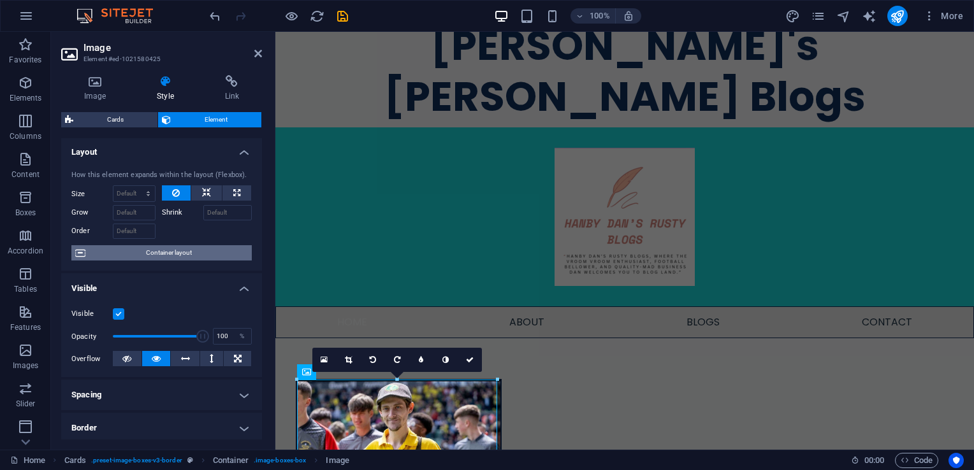
scroll to position [0, 0]
click at [157, 248] on span "Container layout" at bounding box center [168, 254] width 159 height 15
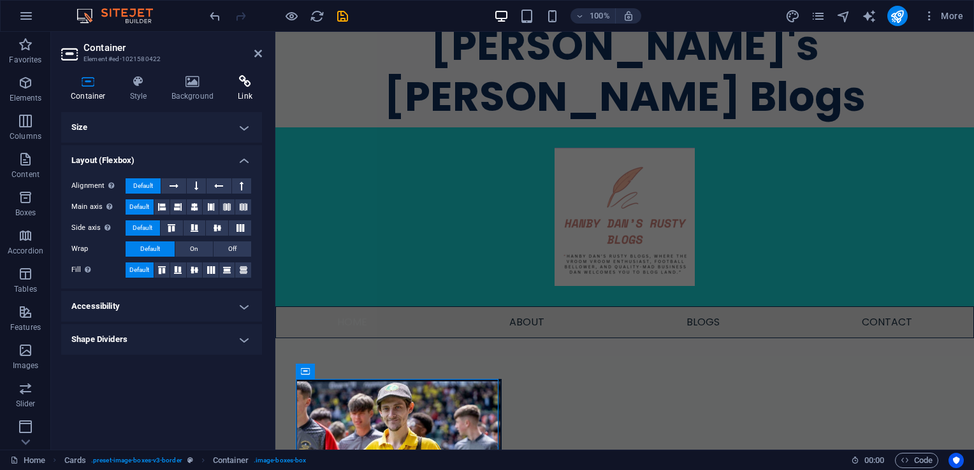
click at [248, 86] on icon at bounding box center [245, 81] width 34 height 13
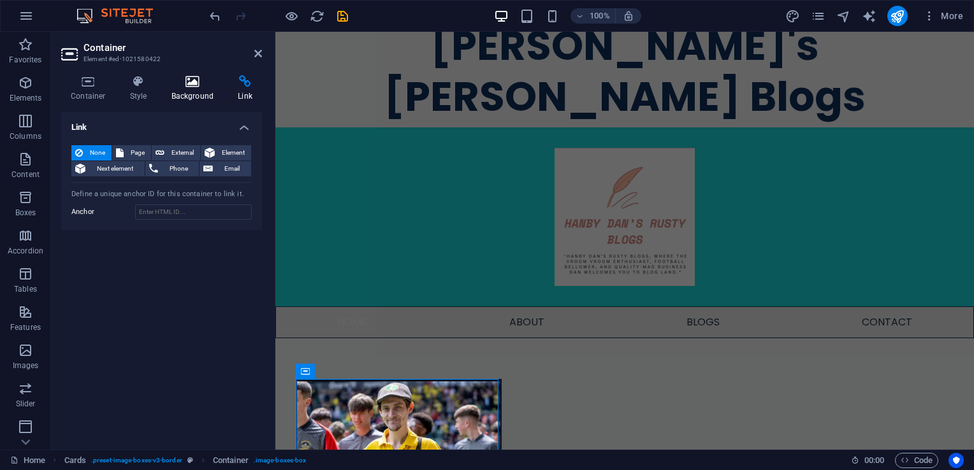
click at [192, 83] on icon at bounding box center [193, 81] width 62 height 13
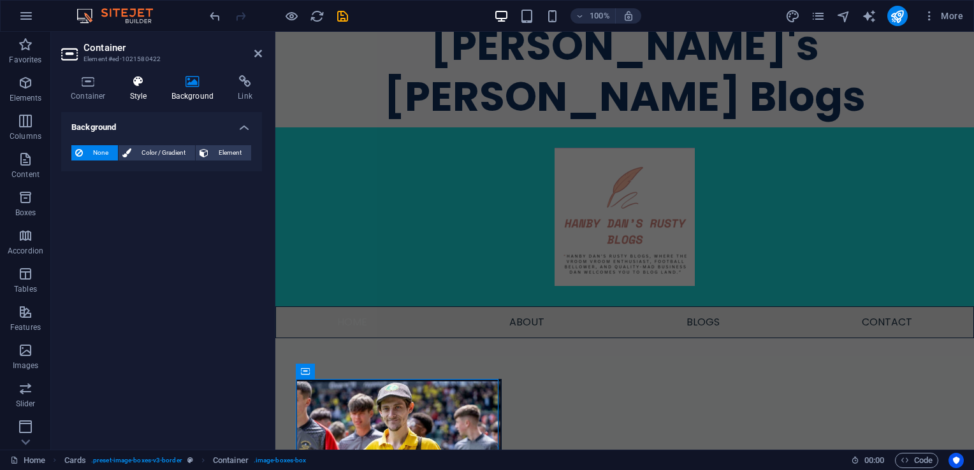
click at [153, 83] on icon at bounding box center [138, 81] width 36 height 13
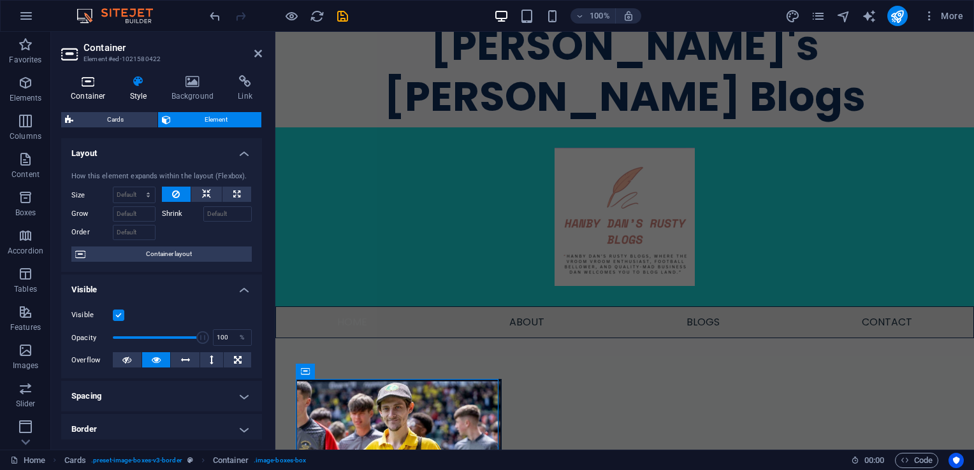
click at [99, 88] on h4 "Container" at bounding box center [90, 88] width 59 height 27
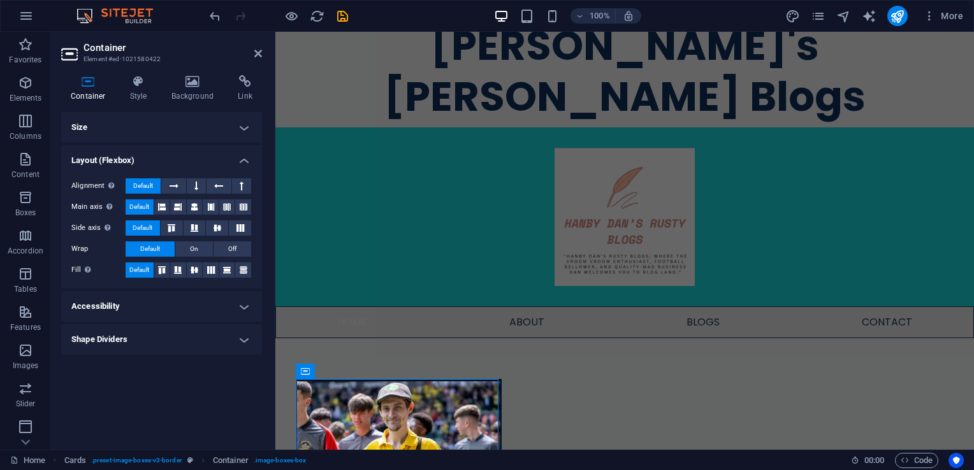
click at [250, 50] on h2 "Container" at bounding box center [172, 47] width 178 height 11
click at [257, 50] on icon at bounding box center [258, 53] width 8 height 10
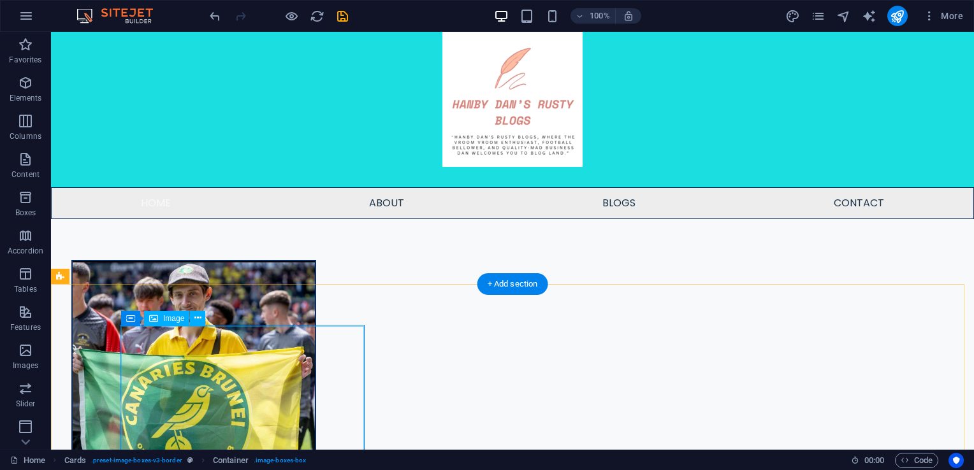
scroll to position [203, 0]
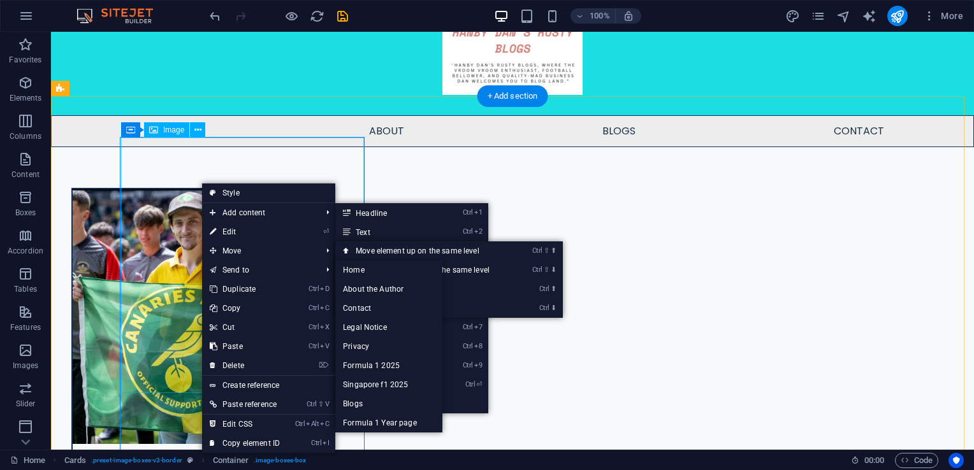
click at [187, 189] on figure at bounding box center [194, 316] width 242 height 255
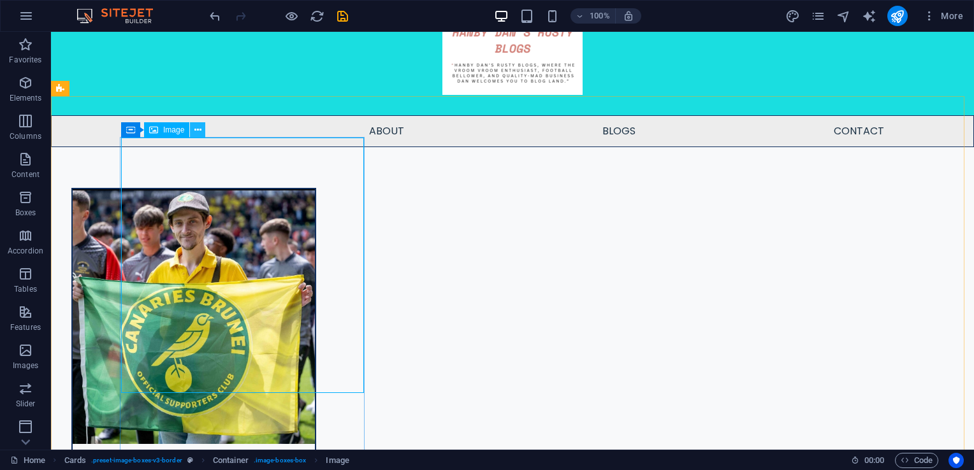
click at [194, 136] on icon at bounding box center [197, 130] width 7 height 13
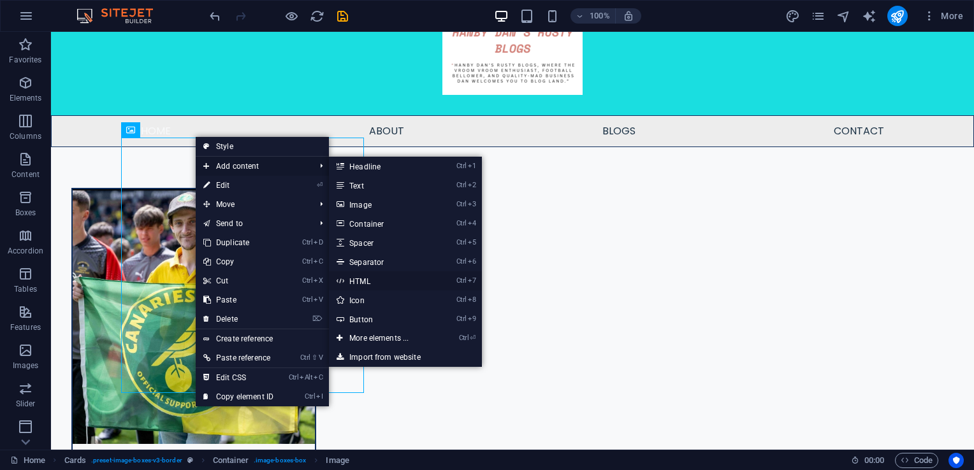
click at [362, 277] on link "Ctrl 7 HTML" at bounding box center [381, 280] width 105 height 19
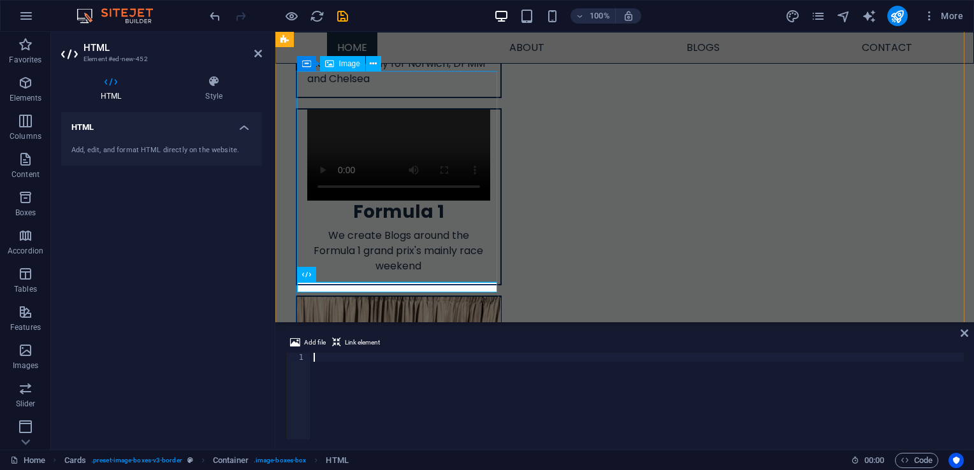
scroll to position [250, 0]
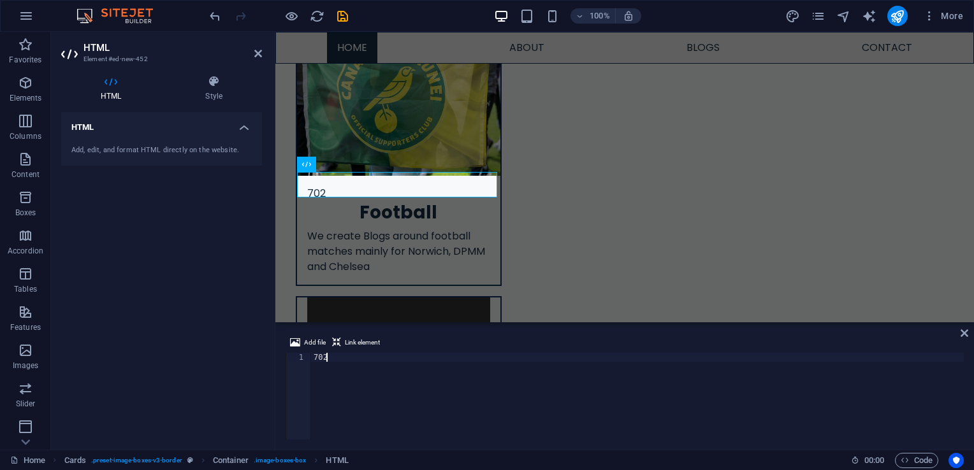
type textarea "7"
click at [255, 54] on icon at bounding box center [258, 53] width 8 height 10
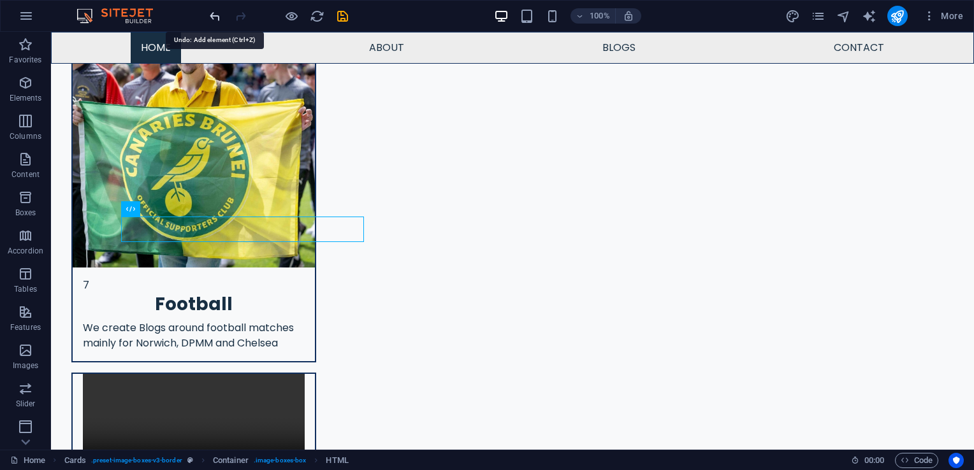
click at [211, 15] on icon "undo" at bounding box center [215, 16] width 15 height 15
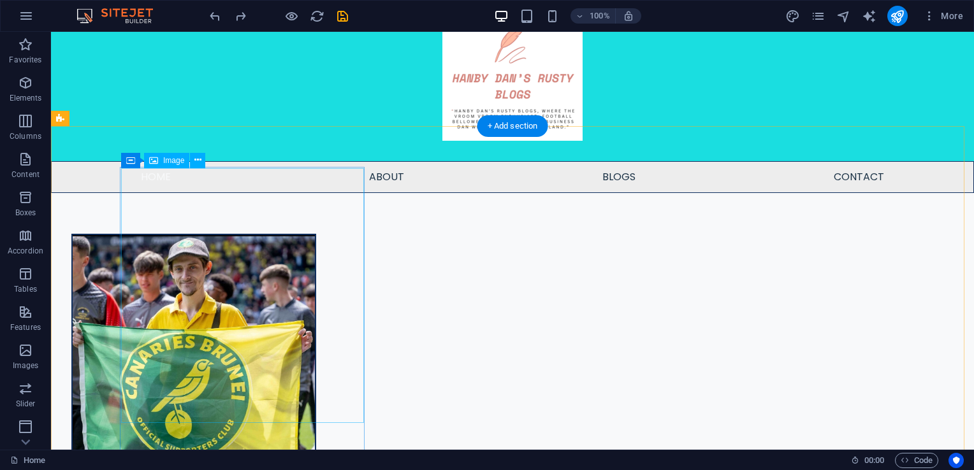
scroll to position [191, 0]
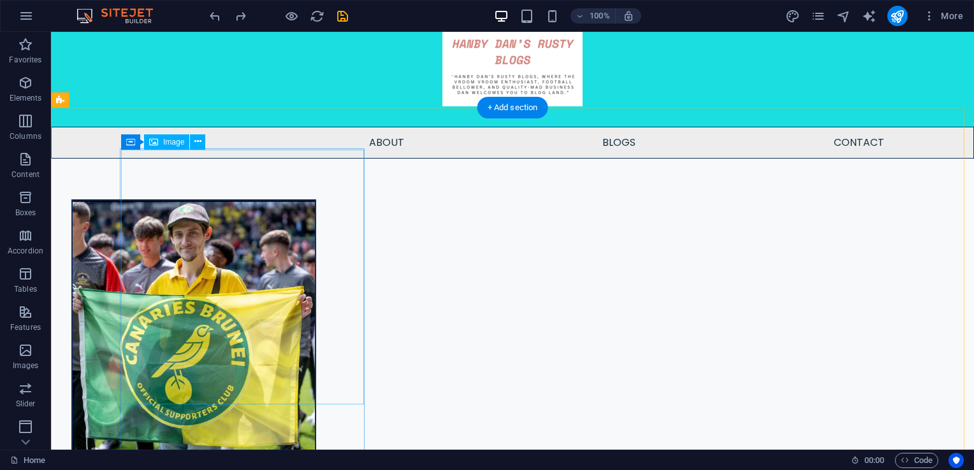
click at [196, 319] on figure at bounding box center [194, 328] width 242 height 255
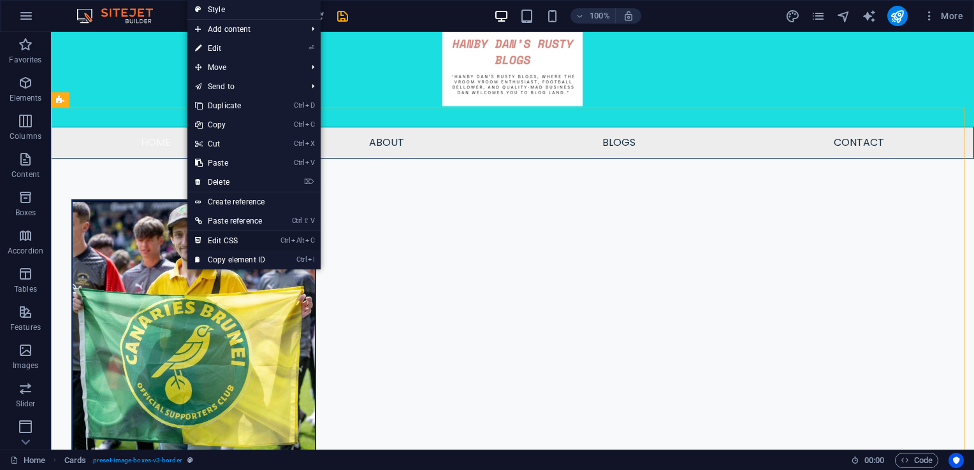
click at [233, 240] on link "Ctrl Alt C Edit CSS" at bounding box center [229, 240] width 85 height 19
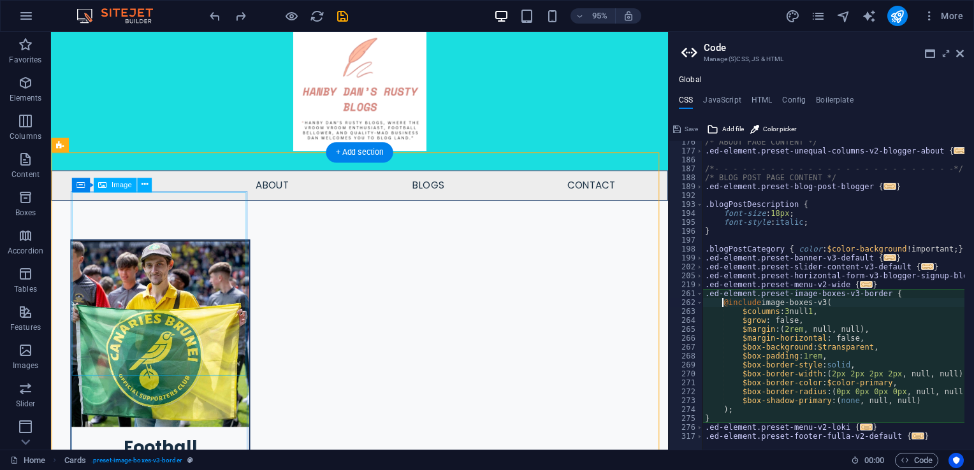
scroll to position [591, 0]
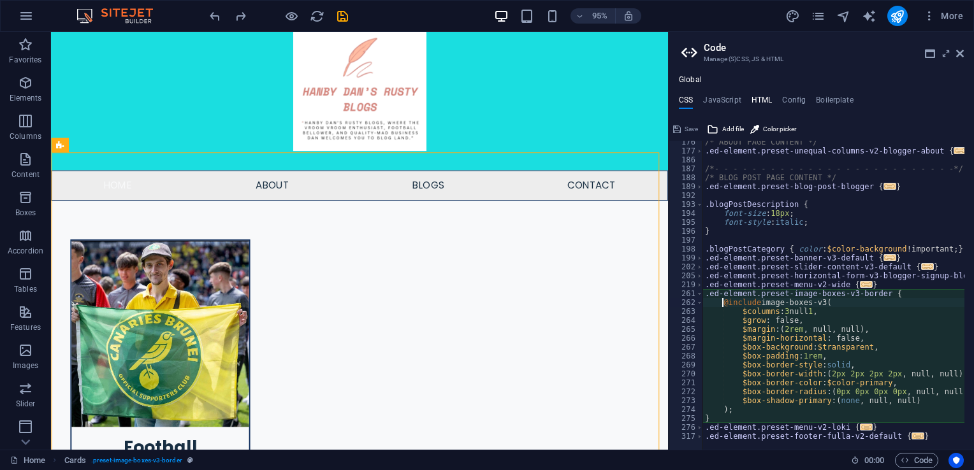
click at [759, 101] on h4 "HTML" at bounding box center [761, 103] width 21 height 14
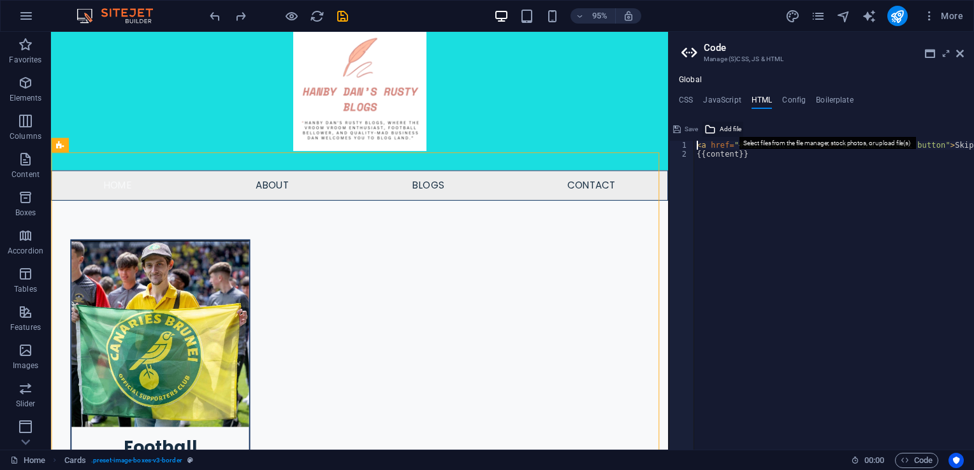
click at [730, 124] on span "Add file" at bounding box center [730, 129] width 22 height 15
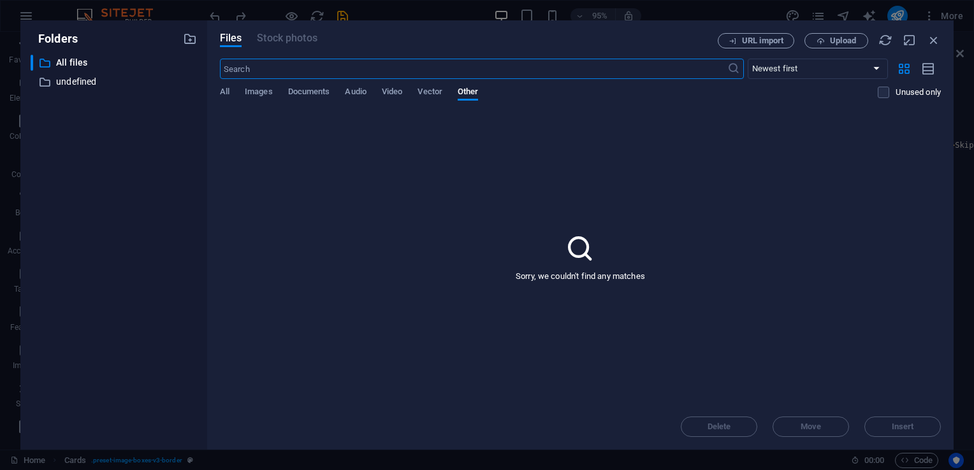
scroll to position [0, 0]
click at [363, 90] on span "Audio" at bounding box center [355, 93] width 21 height 18
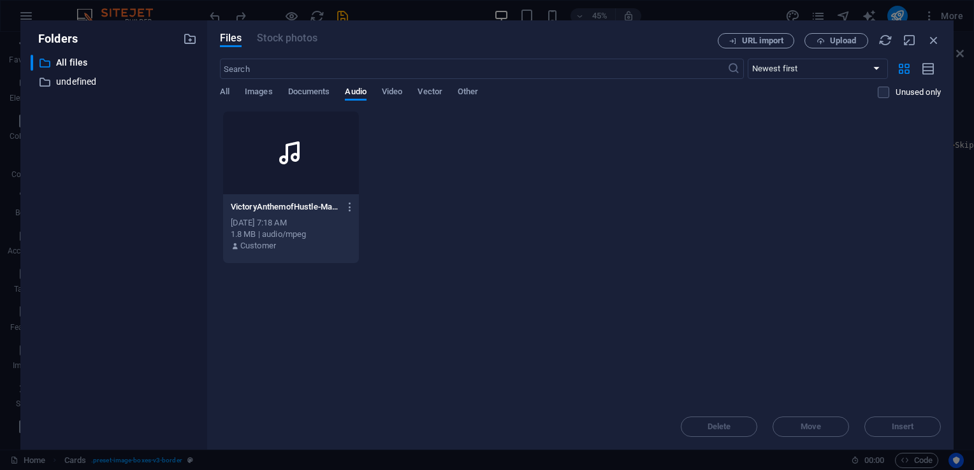
click at [283, 183] on div at bounding box center [291, 153] width 136 height 83
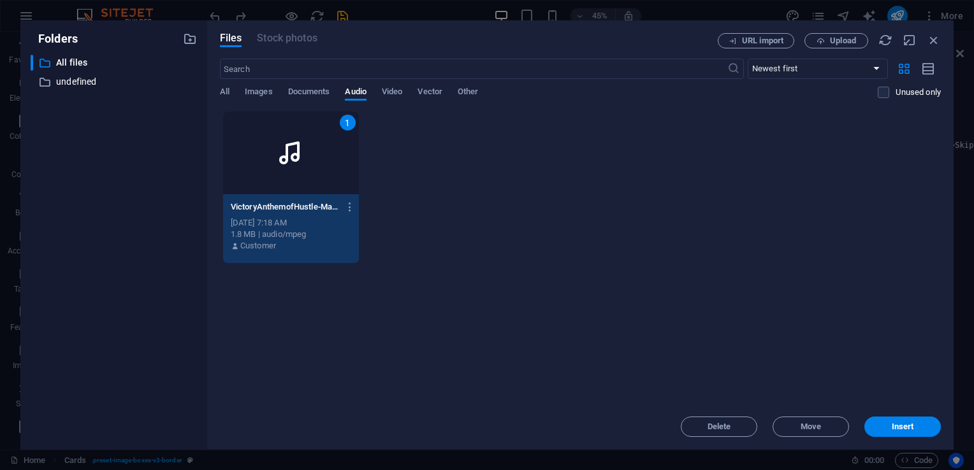
drag, startPoint x: 887, startPoint y: 422, endPoint x: 879, endPoint y: 422, distance: 7.6
click at [887, 422] on button "Insert" at bounding box center [902, 427] width 76 height 20
type textarea "https://cdn1.site-media.eu/images/0/19756549/VictoryAnthemofHustle-MadewithFlex…"
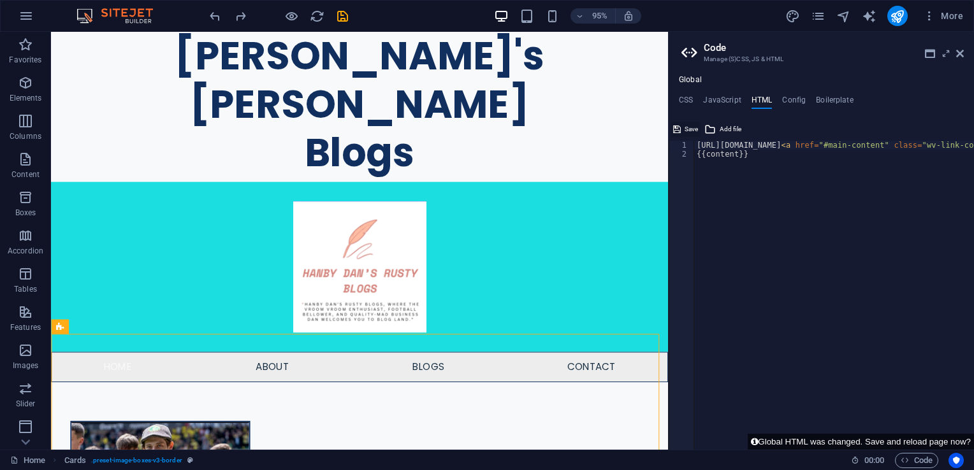
click at [677, 131] on icon at bounding box center [677, 129] width 8 height 15
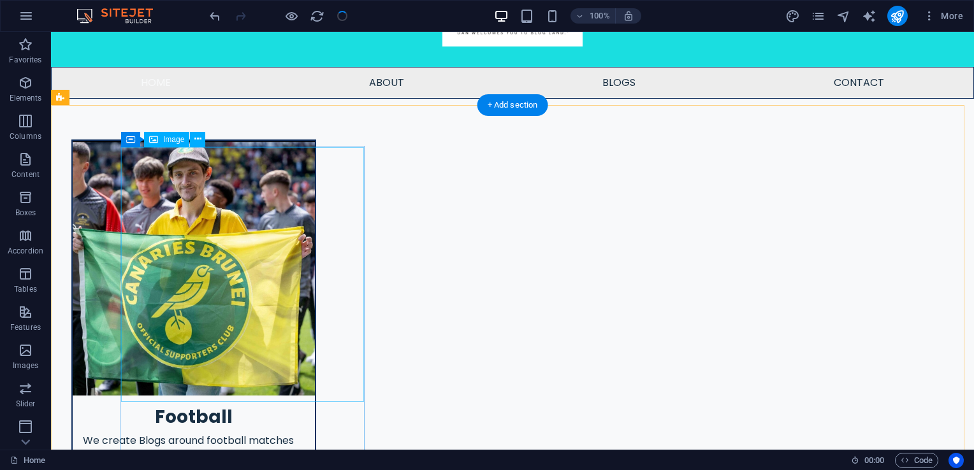
scroll to position [255, 0]
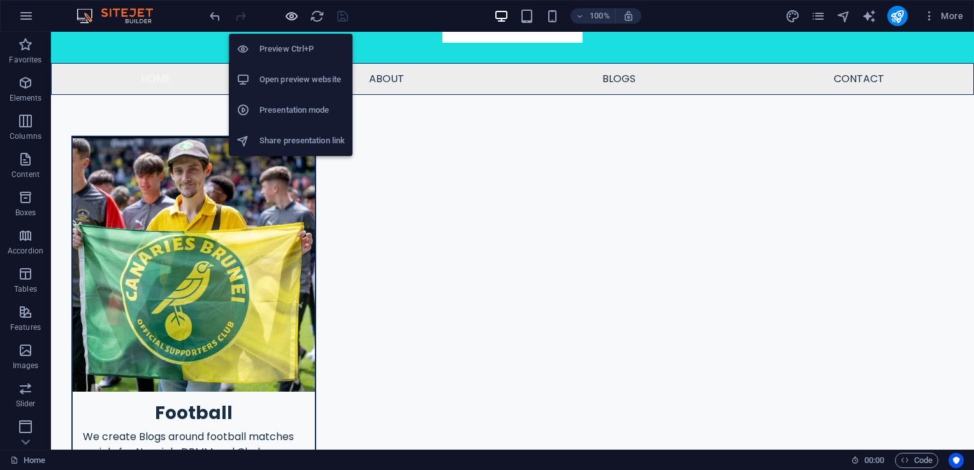
click at [294, 14] on icon "button" at bounding box center [291, 16] width 15 height 15
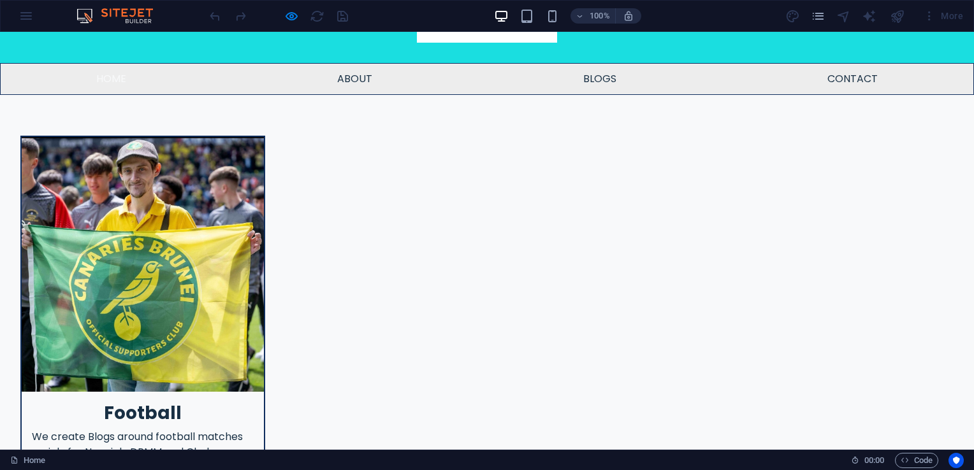
click at [215, 261] on img at bounding box center [143, 264] width 242 height 255
click at [161, 290] on img at bounding box center [143, 264] width 242 height 255
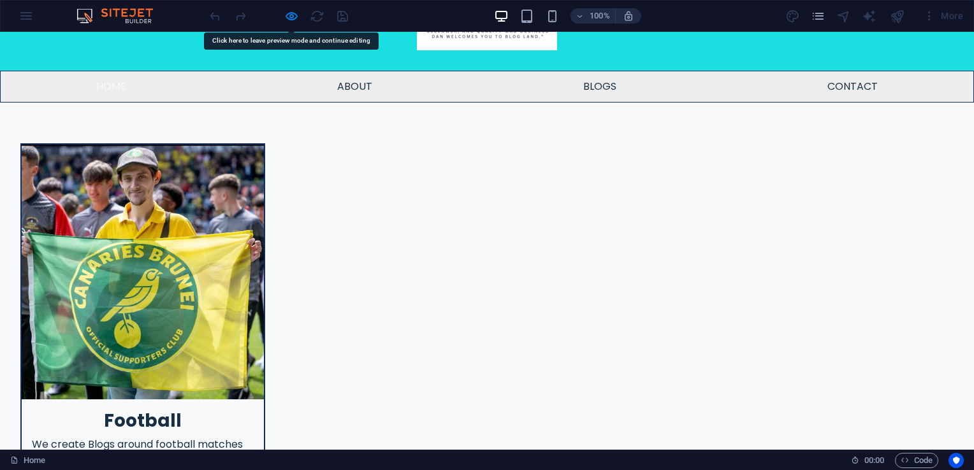
scroll to position [266, 0]
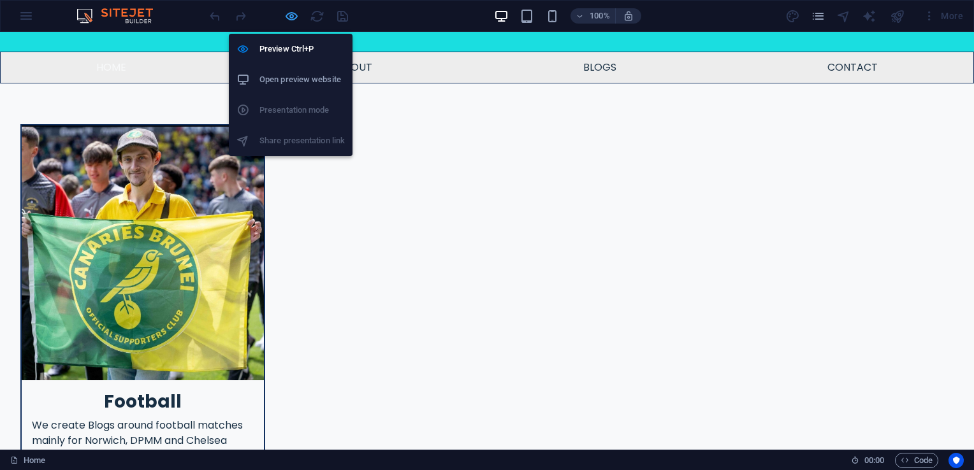
click at [288, 21] on icon "button" at bounding box center [291, 16] width 15 height 15
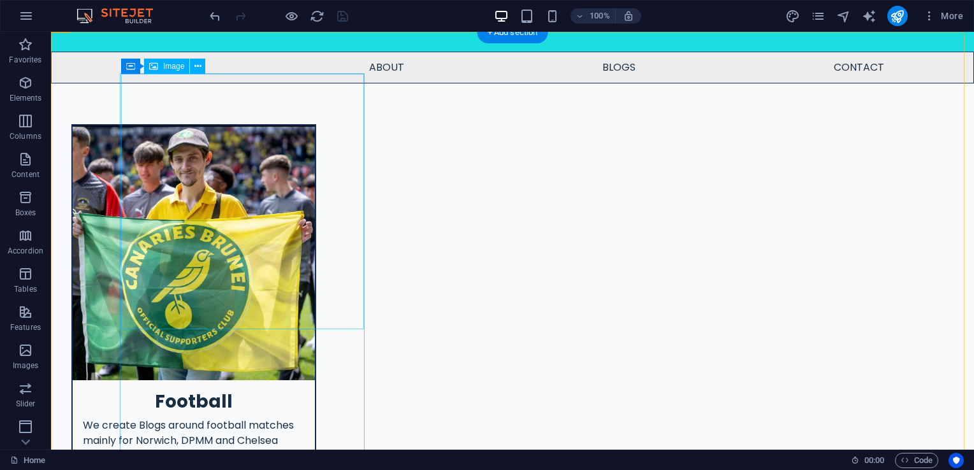
click at [240, 241] on figure at bounding box center [194, 253] width 242 height 255
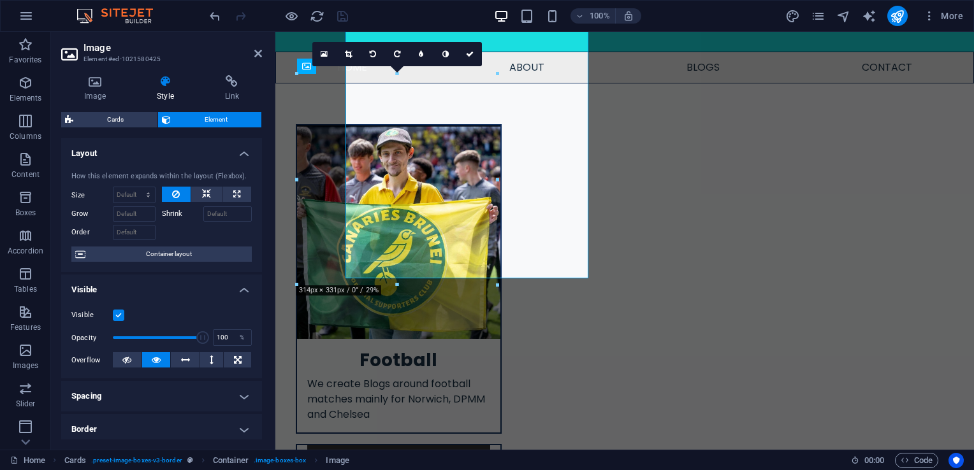
scroll to position [317, 0]
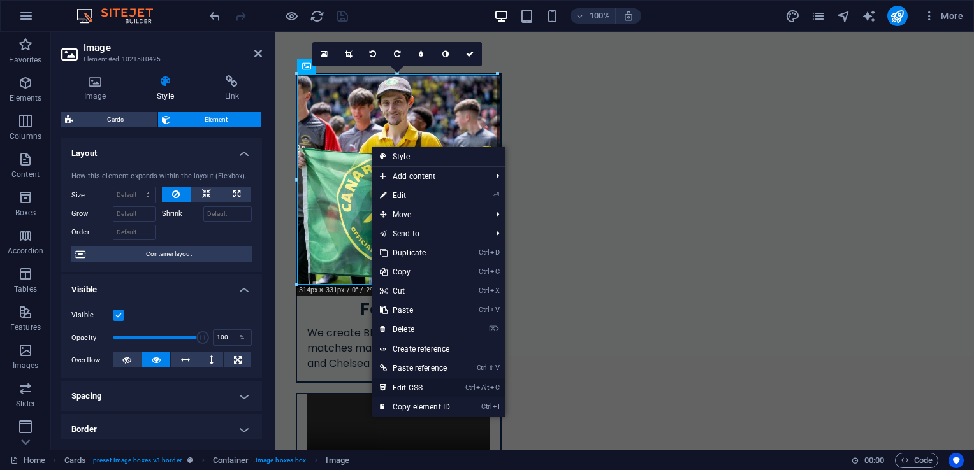
click at [424, 385] on link "Ctrl Alt C Edit CSS" at bounding box center [414, 387] width 85 height 19
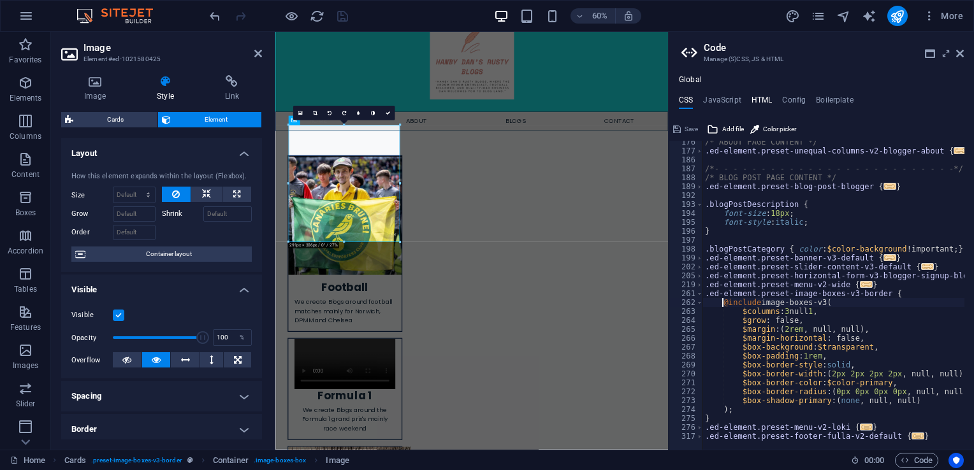
click at [760, 103] on h4 "HTML" at bounding box center [761, 103] width 21 height 14
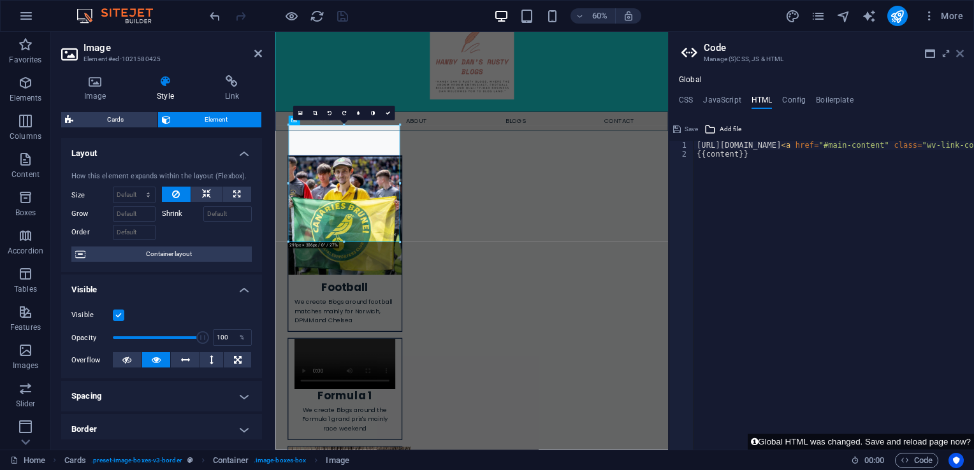
click at [961, 55] on icon at bounding box center [960, 53] width 8 height 10
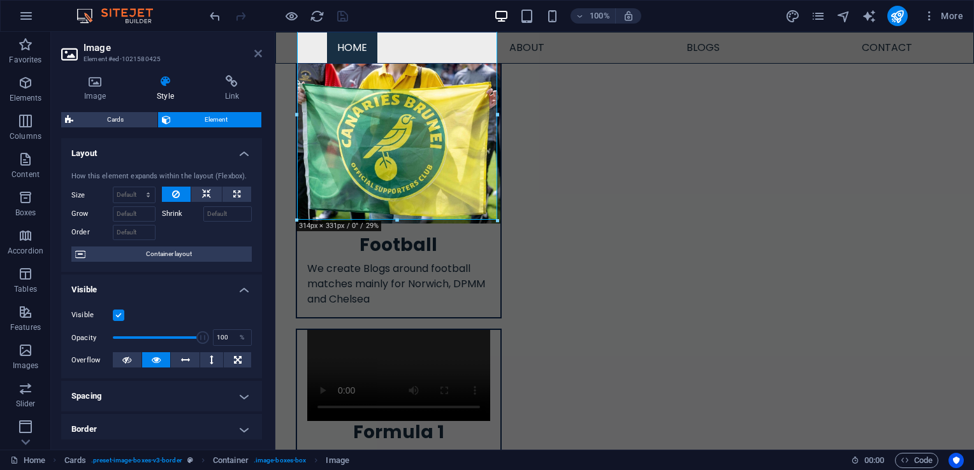
click at [259, 52] on icon at bounding box center [258, 53] width 8 height 10
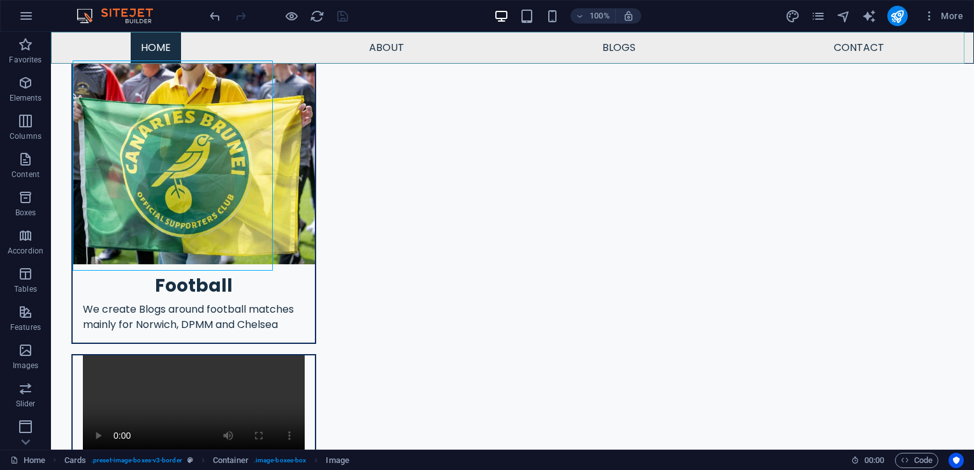
scroll to position [152, 0]
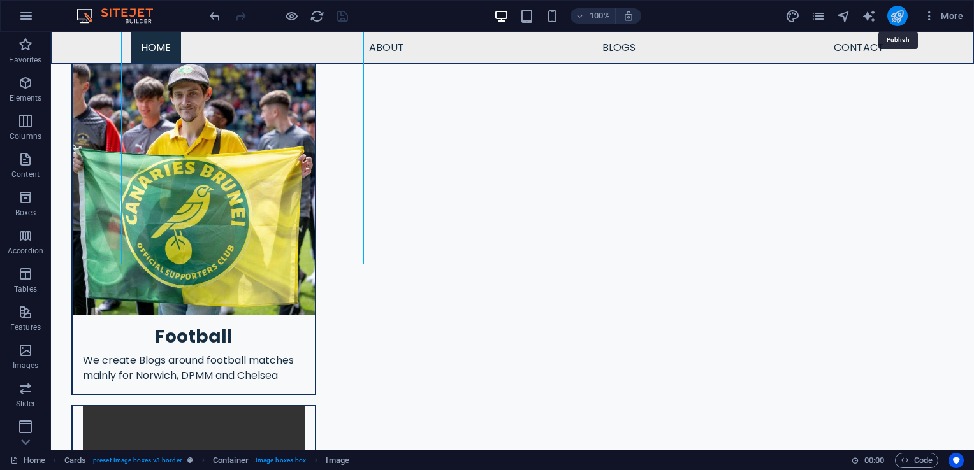
click at [899, 17] on icon "publish" at bounding box center [896, 16] width 15 height 15
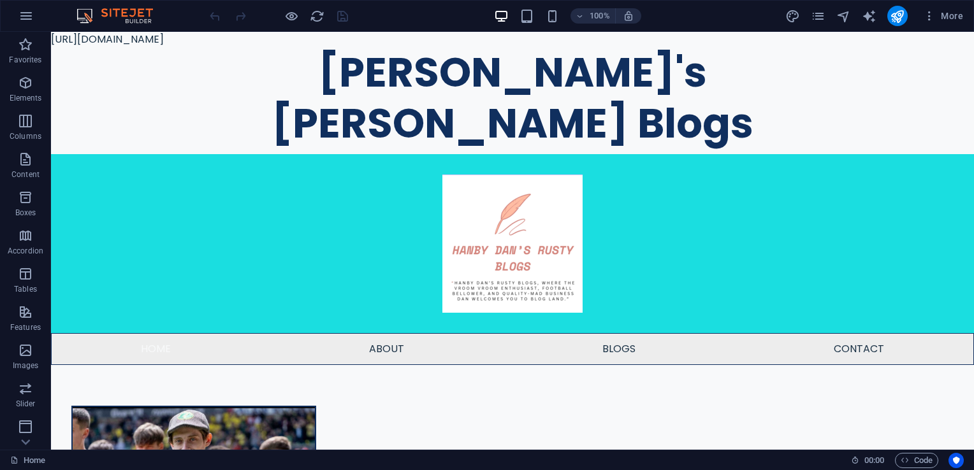
click at [28, 13] on icon "button" at bounding box center [25, 15] width 15 height 15
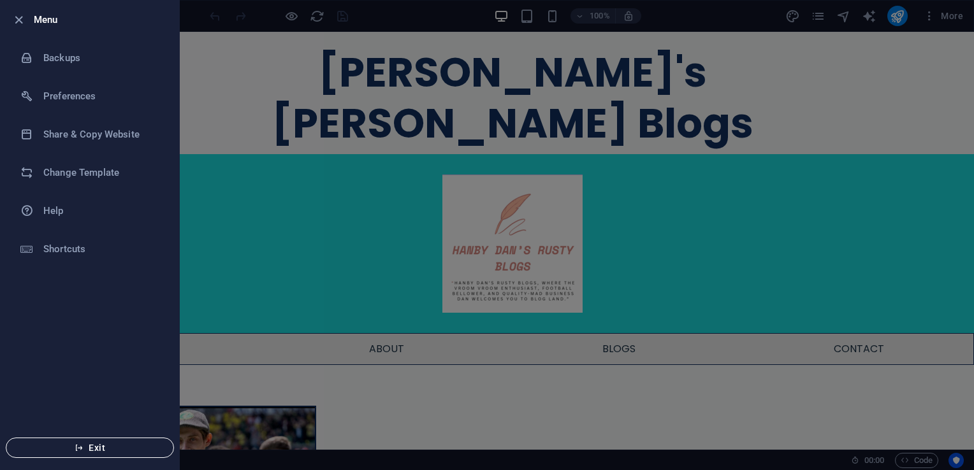
click at [87, 446] on span "Exit" at bounding box center [90, 448] width 147 height 10
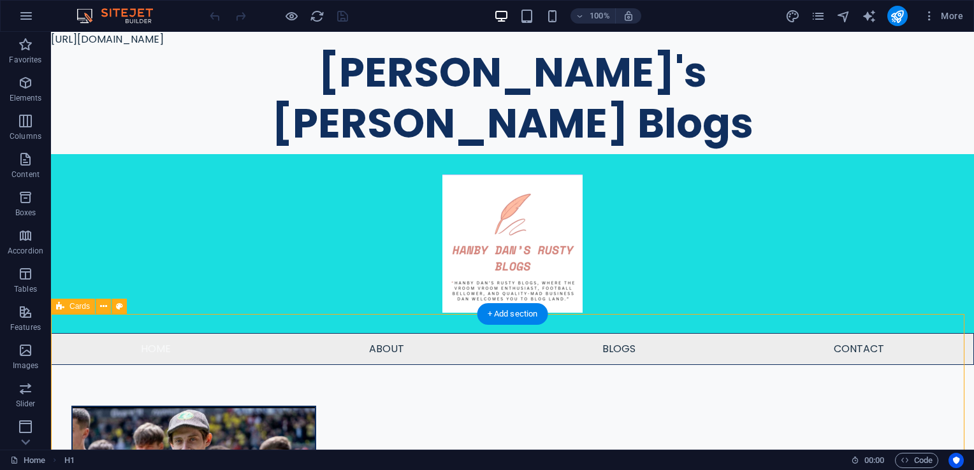
drag, startPoint x: 337, startPoint y: 41, endPoint x: 254, endPoint y: 326, distance: 296.8
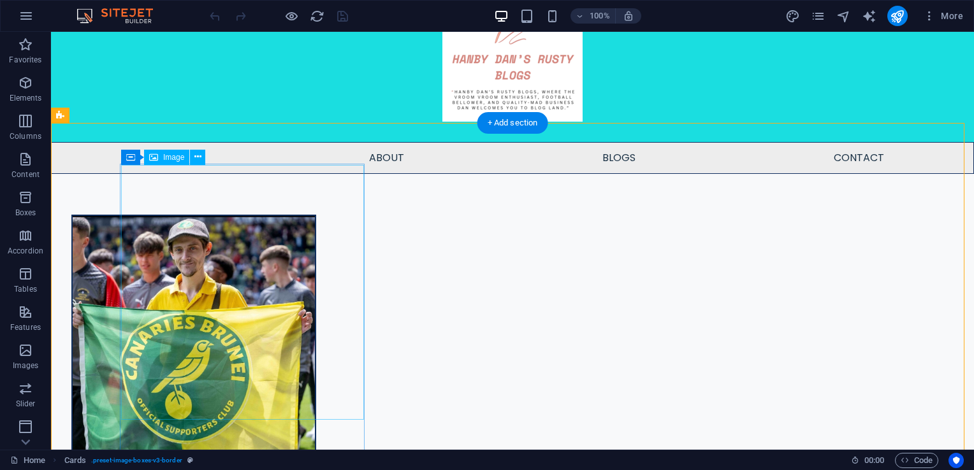
click at [259, 282] on figure at bounding box center [194, 343] width 242 height 255
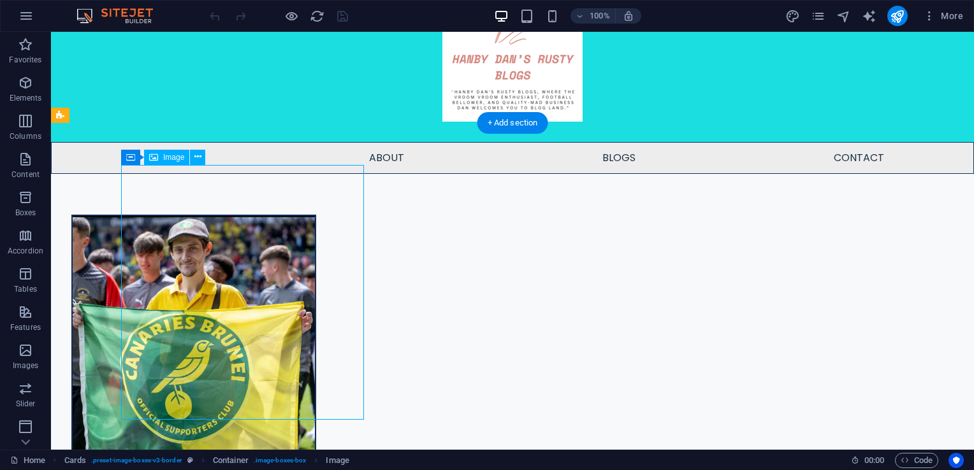
click at [259, 282] on figure at bounding box center [194, 343] width 242 height 255
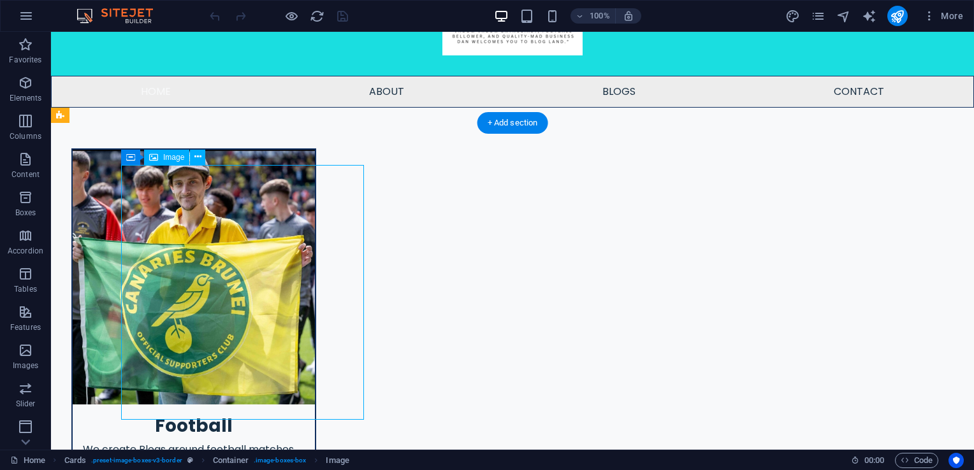
select select "%"
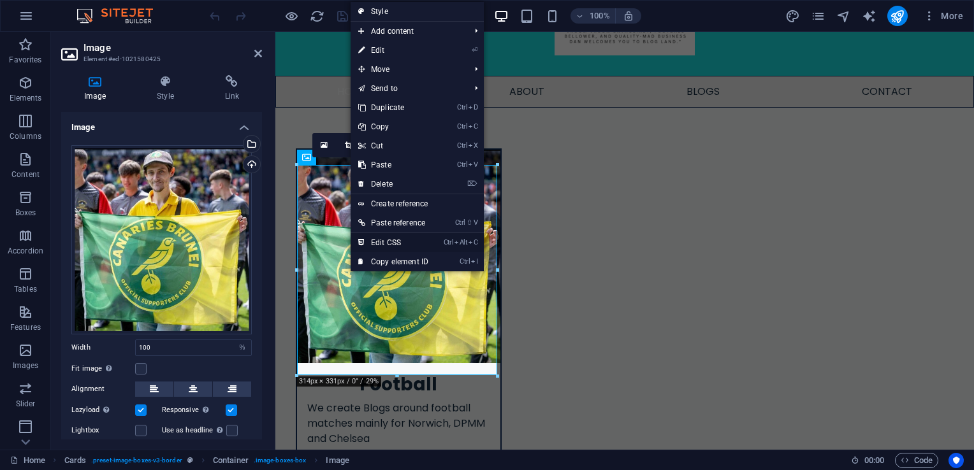
click at [384, 244] on link "Ctrl Alt C Edit CSS" at bounding box center [392, 242] width 85 height 19
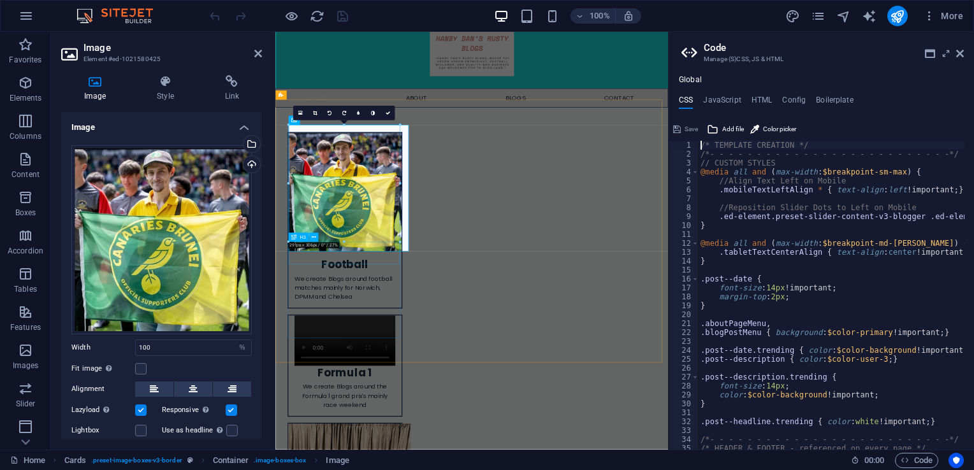
scroll to position [234, 0]
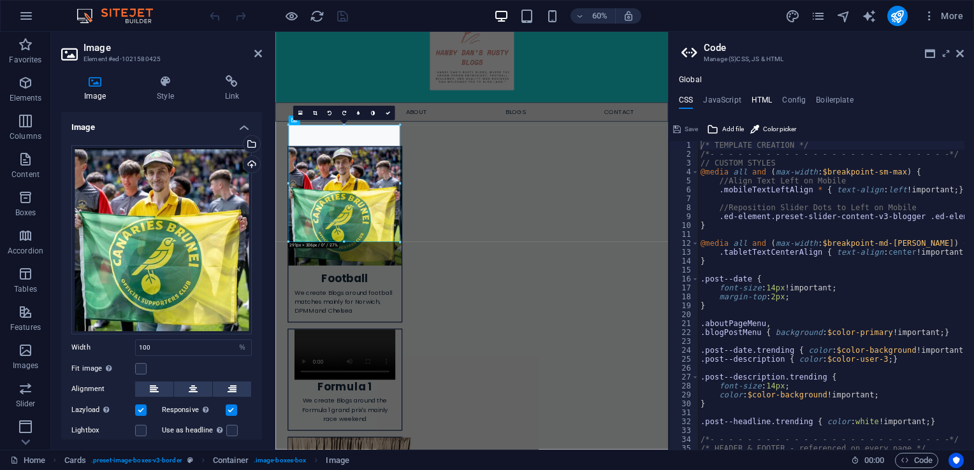
click at [766, 102] on h4 "HTML" at bounding box center [761, 103] width 21 height 14
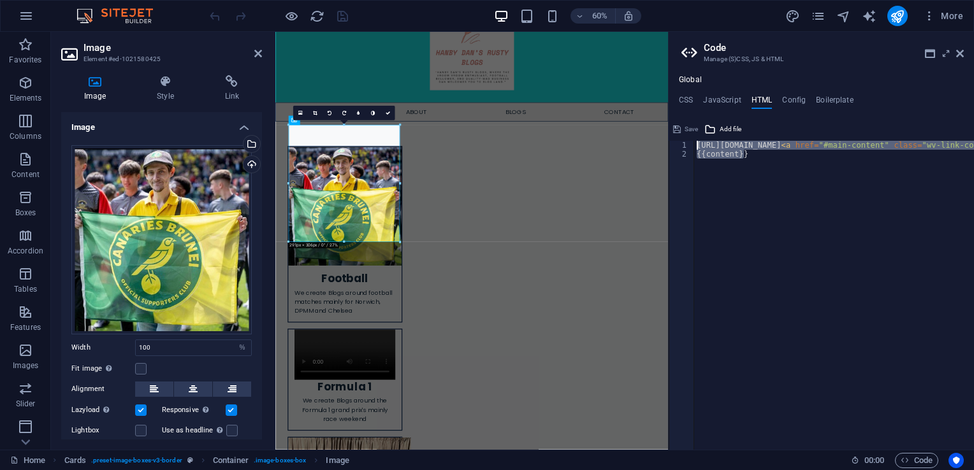
drag, startPoint x: 744, startPoint y: 160, endPoint x: 694, endPoint y: 149, distance: 51.5
type textarea "https://cdn1.site-media.eu/images/0/19756549/VictoryAnthemofHustle-MadewithFlex…"
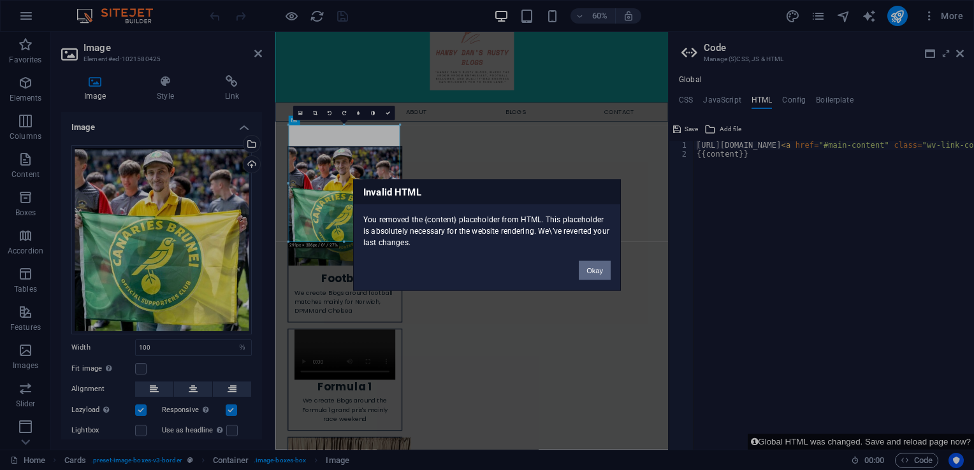
click at [594, 271] on button "Okay" at bounding box center [595, 270] width 32 height 19
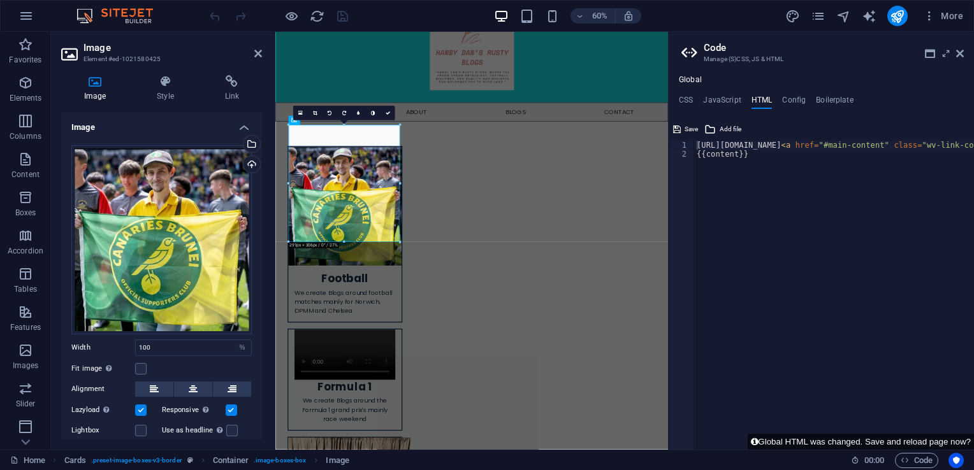
click at [819, 144] on div "https://cdn1.site-media.eu/images/0/19756549/VictoryAnthemofHustle-MadewithFlex…" at bounding box center [834, 295] width 280 height 309
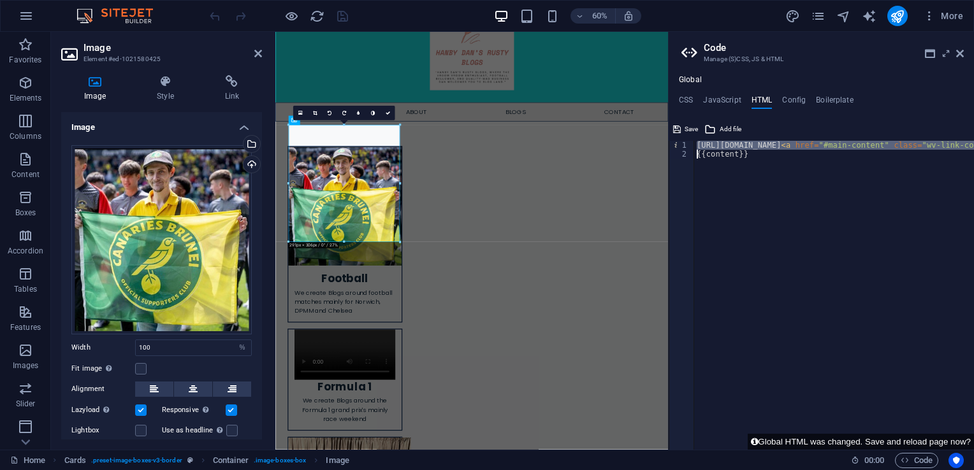
type textarea "{{content}}"
drag, startPoint x: 756, startPoint y: 147, endPoint x: 698, endPoint y: 143, distance: 58.1
click at [698, 143] on div "{{content}}" at bounding box center [834, 300] width 280 height 318
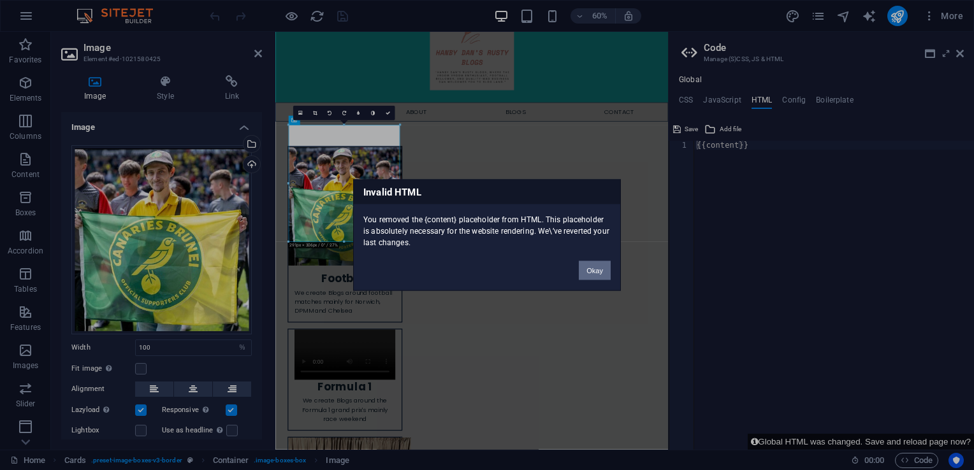
drag, startPoint x: 608, startPoint y: 264, endPoint x: 613, endPoint y: 357, distance: 93.8
click at [608, 264] on button "Okay" at bounding box center [595, 270] width 32 height 19
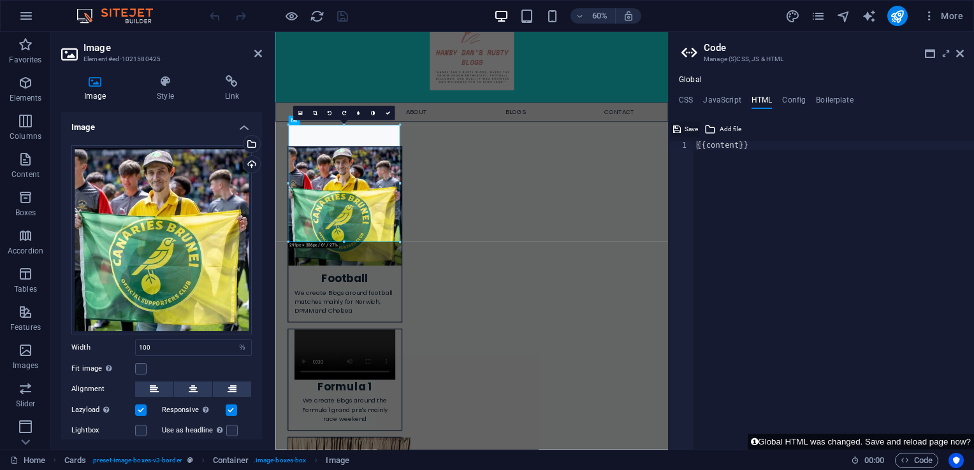
click at [691, 129] on span "Save" at bounding box center [690, 129] width 13 height 15
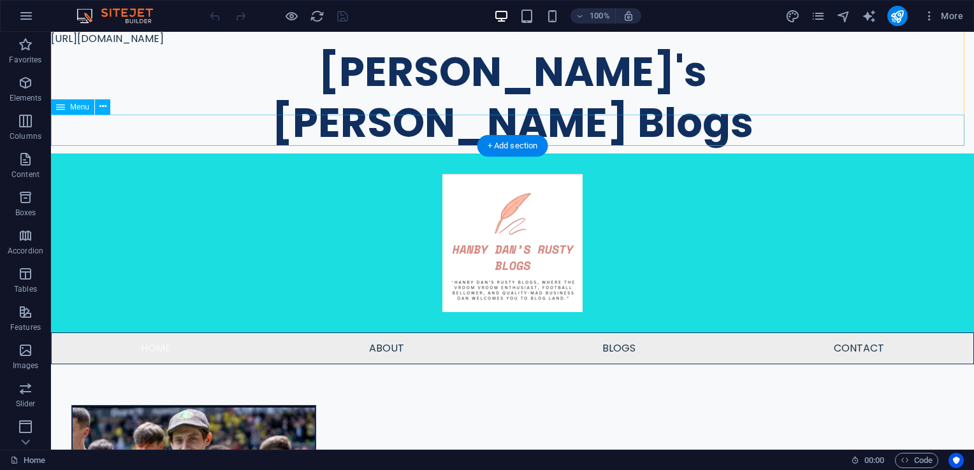
scroll to position [0, 0]
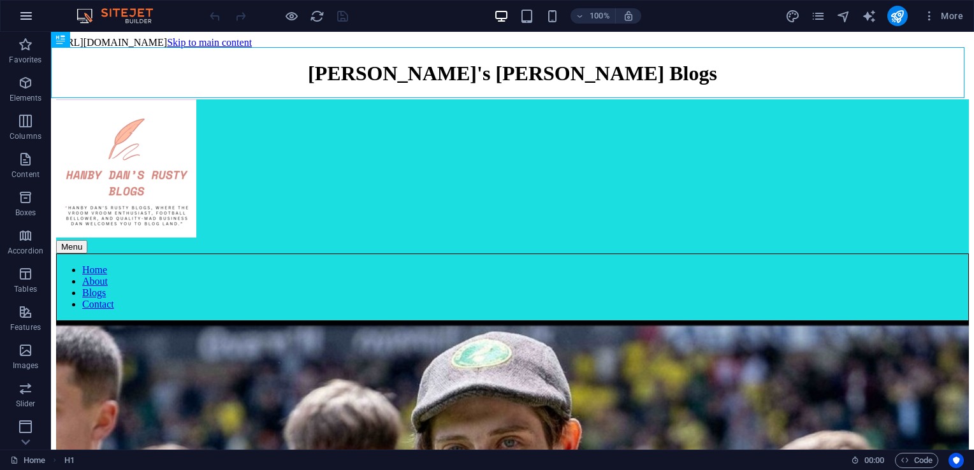
click at [37, 9] on button "button" at bounding box center [26, 16] width 31 height 31
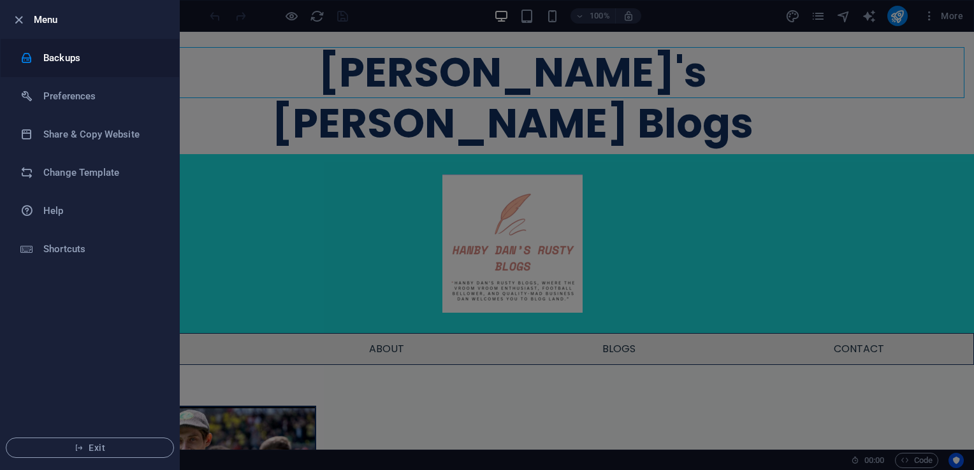
click at [78, 55] on h6 "Backups" at bounding box center [102, 57] width 118 height 15
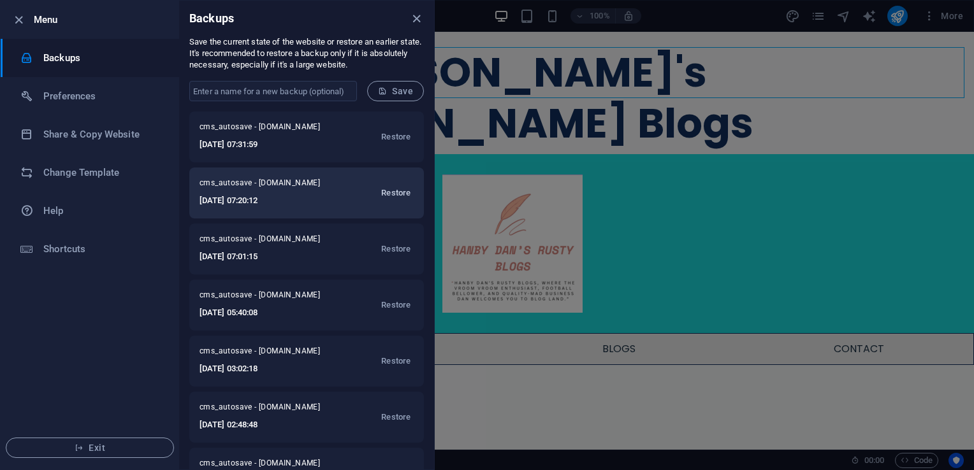
click at [397, 194] on span "Restore" at bounding box center [395, 192] width 29 height 15
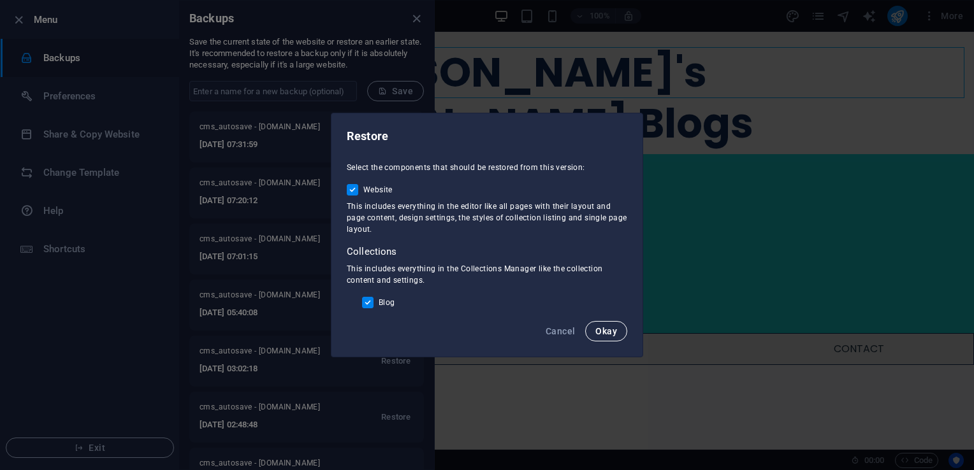
click at [613, 331] on span "Okay" at bounding box center [606, 331] width 22 height 10
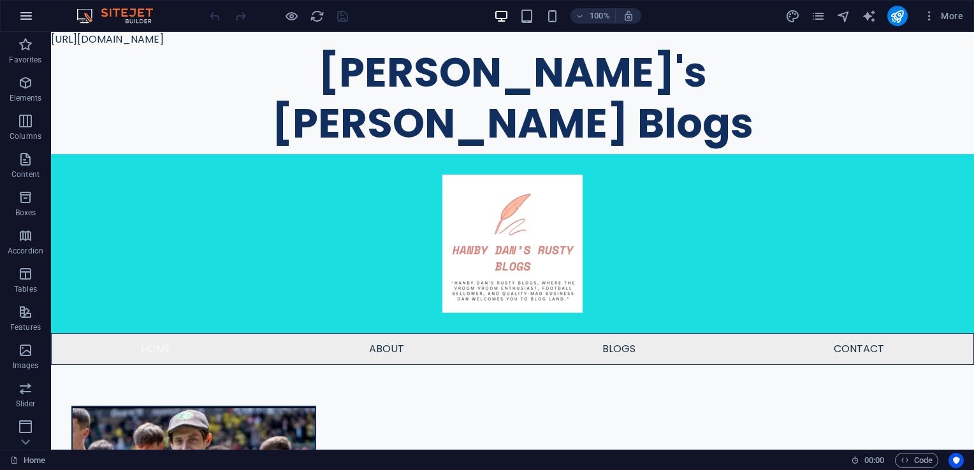
click at [18, 15] on button "button" at bounding box center [26, 16] width 31 height 31
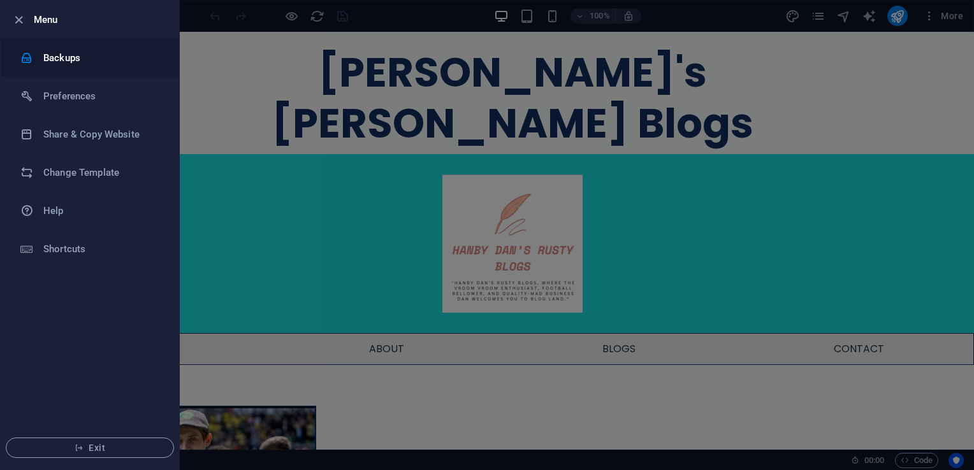
click at [68, 66] on li "Backups" at bounding box center [90, 58] width 178 height 38
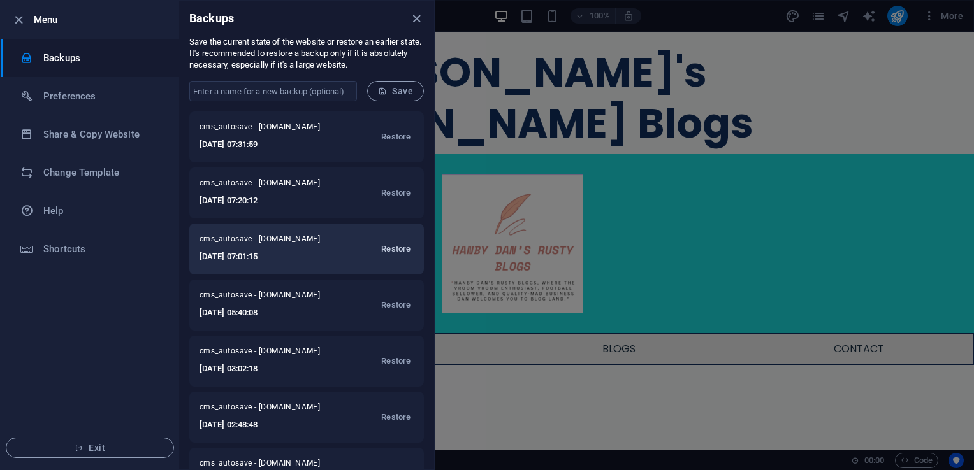
click at [383, 251] on span "Restore" at bounding box center [395, 248] width 29 height 15
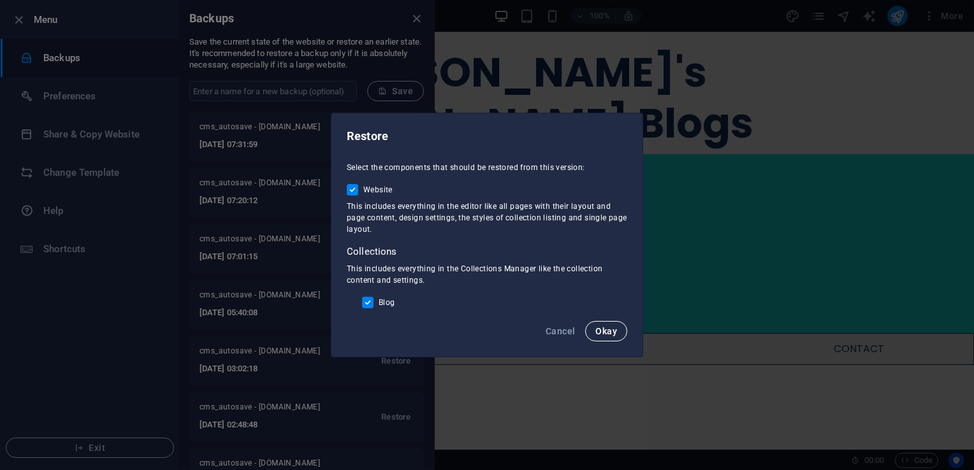
click at [609, 330] on span "Okay" at bounding box center [606, 331] width 22 height 10
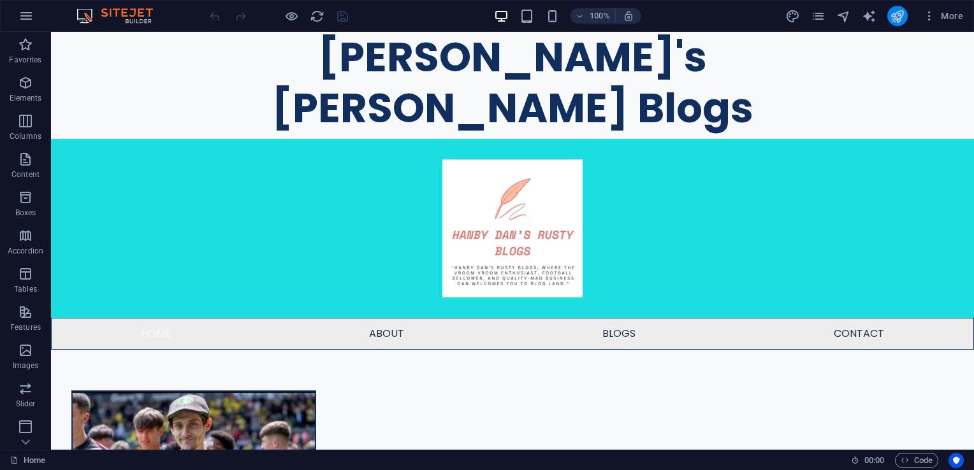
click at [907, 13] on button "publish" at bounding box center [897, 16] width 20 height 20
